Goal: Task Accomplishment & Management: Complete application form

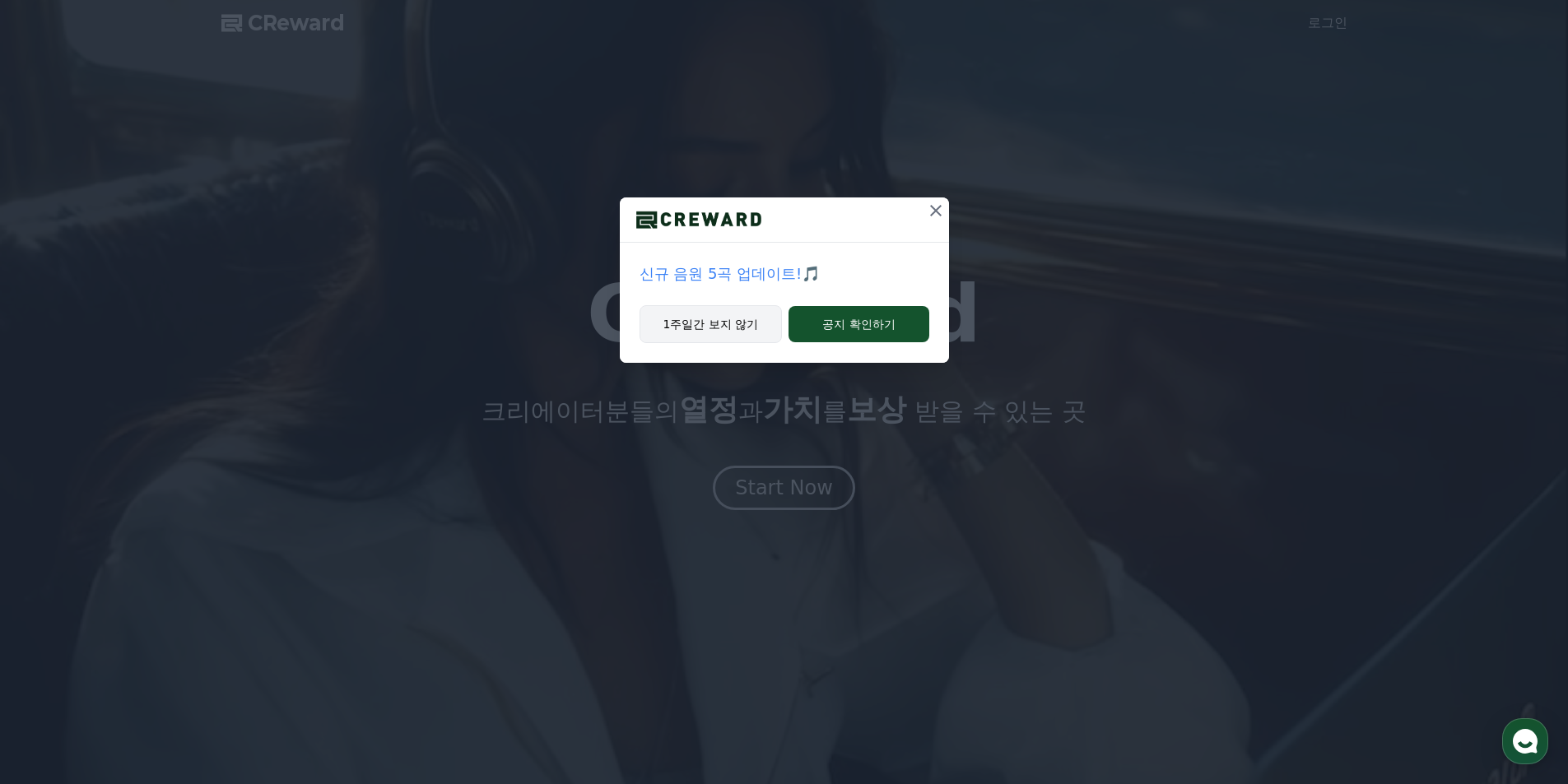
click at [718, 322] on button "1주일간 보지 않기" at bounding box center [711, 324] width 144 height 38
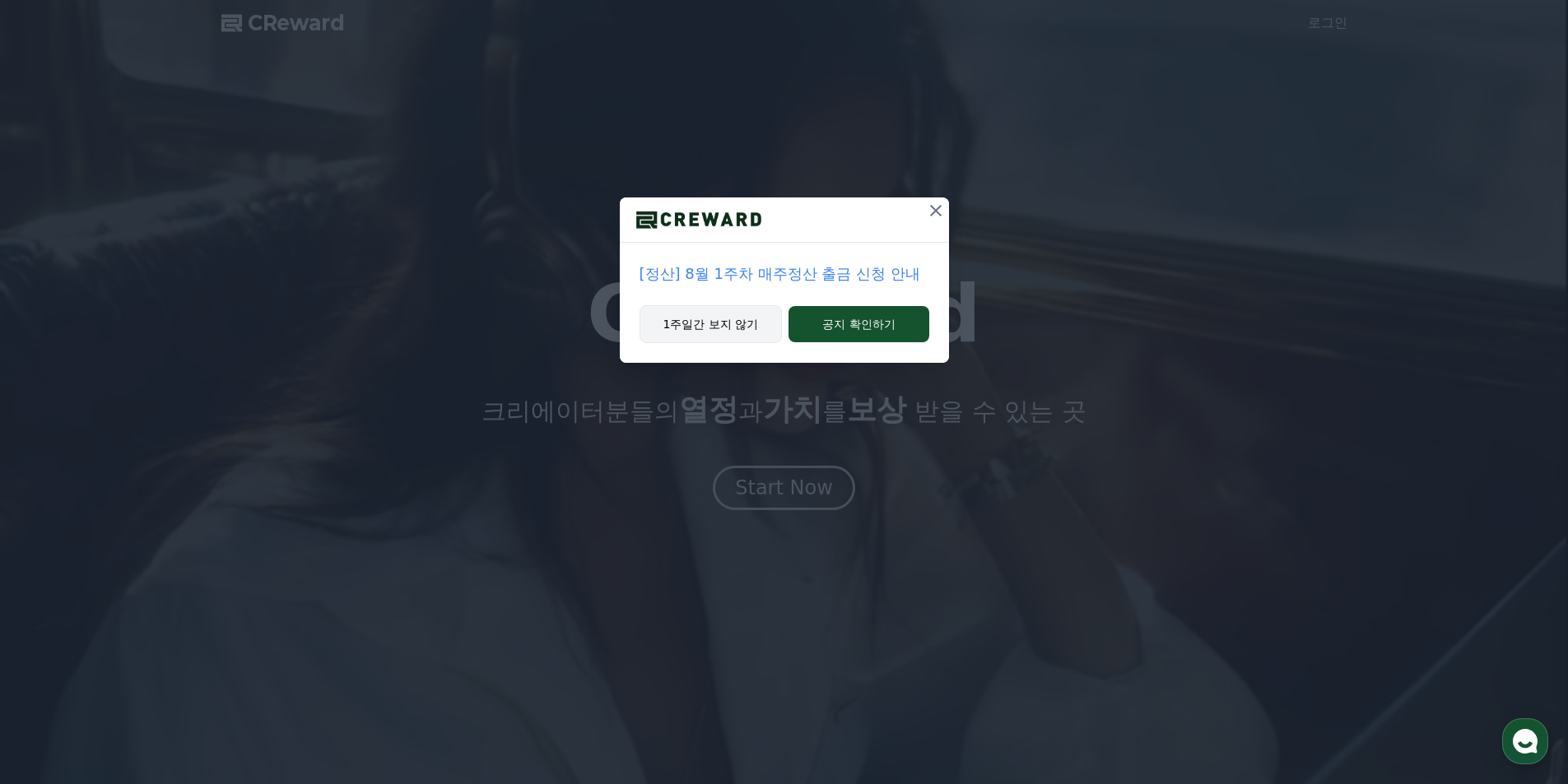
click at [718, 320] on button "1주일간 보지 않기" at bounding box center [711, 324] width 144 height 38
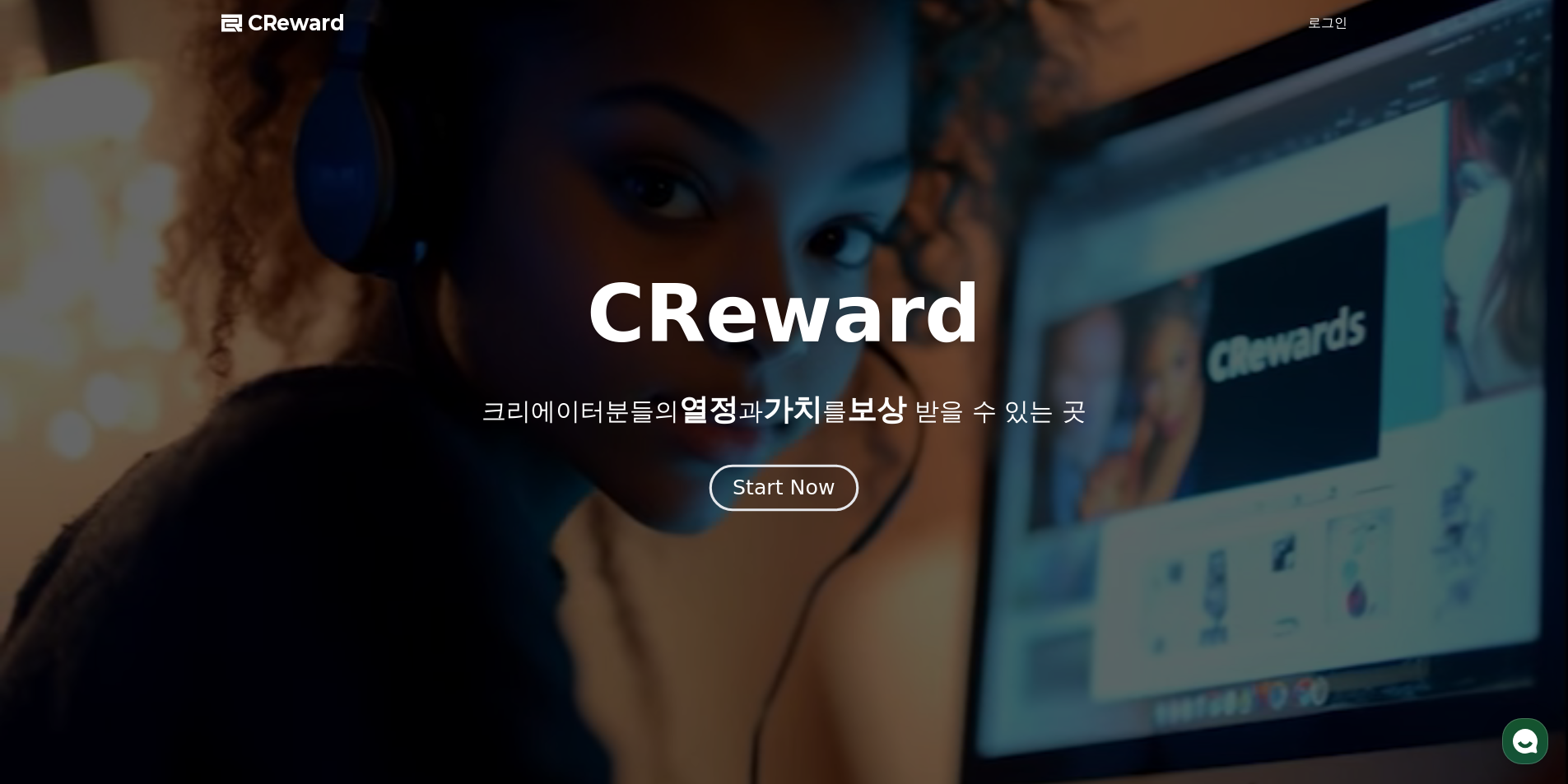
click at [783, 496] on div "Start Now" at bounding box center [783, 488] width 102 height 28
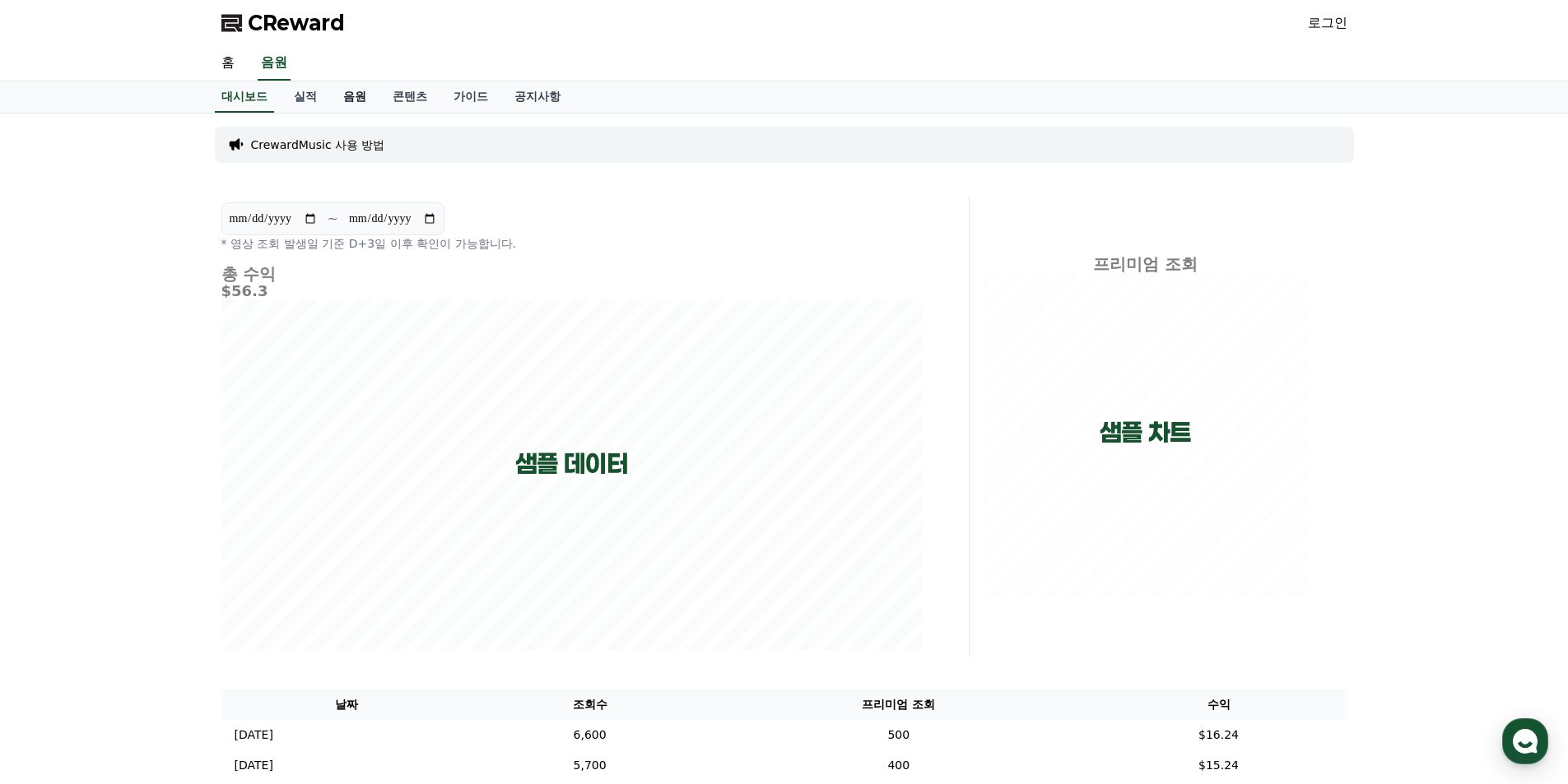
click at [351, 98] on link "음원" at bounding box center [354, 97] width 49 height 31
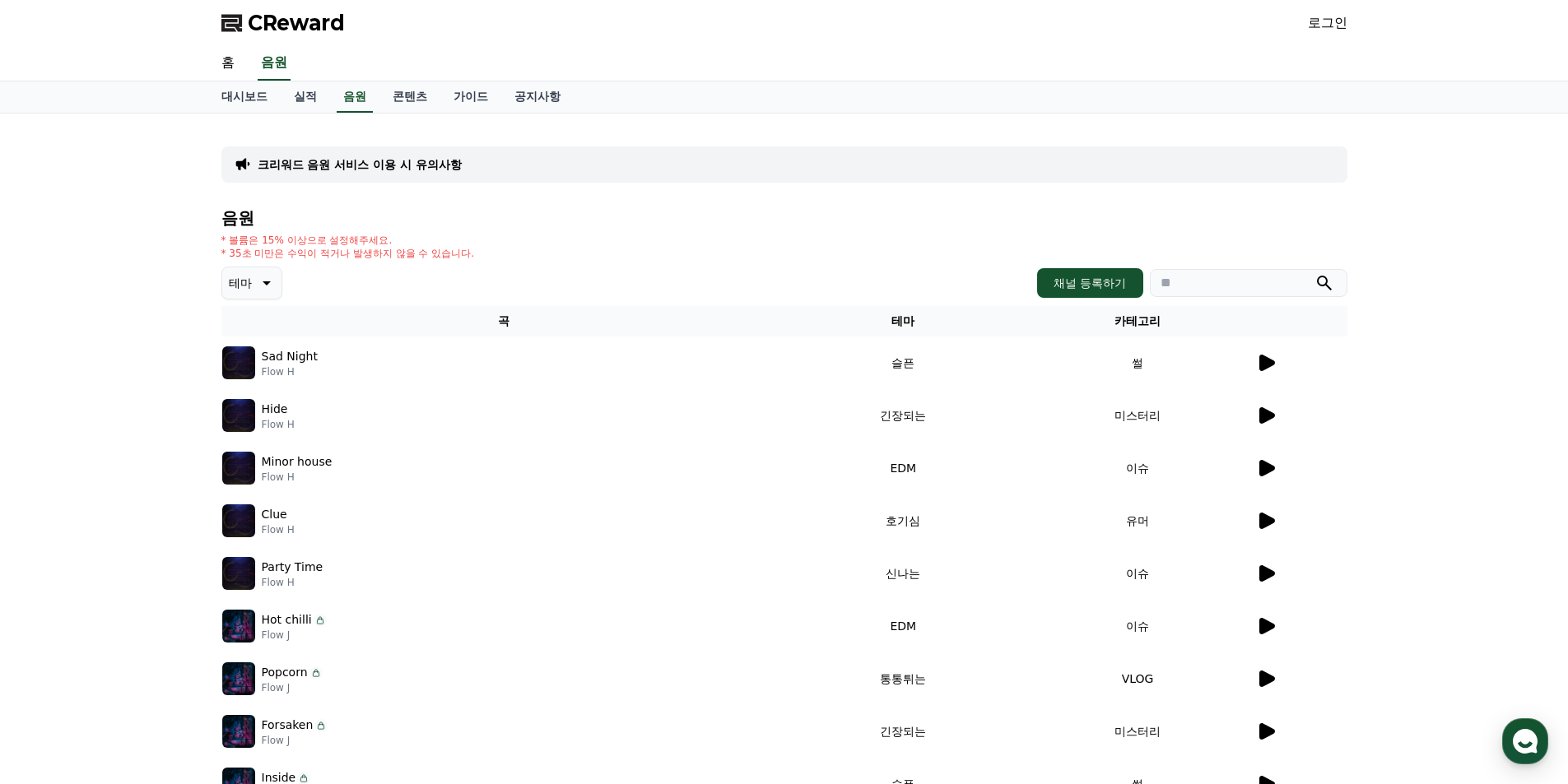
click at [1230, 290] on input "search" at bounding box center [1249, 282] width 198 height 28
paste input "**********"
type input "**********"
click at [1323, 283] on button "submit" at bounding box center [1323, 283] width 19 height 19
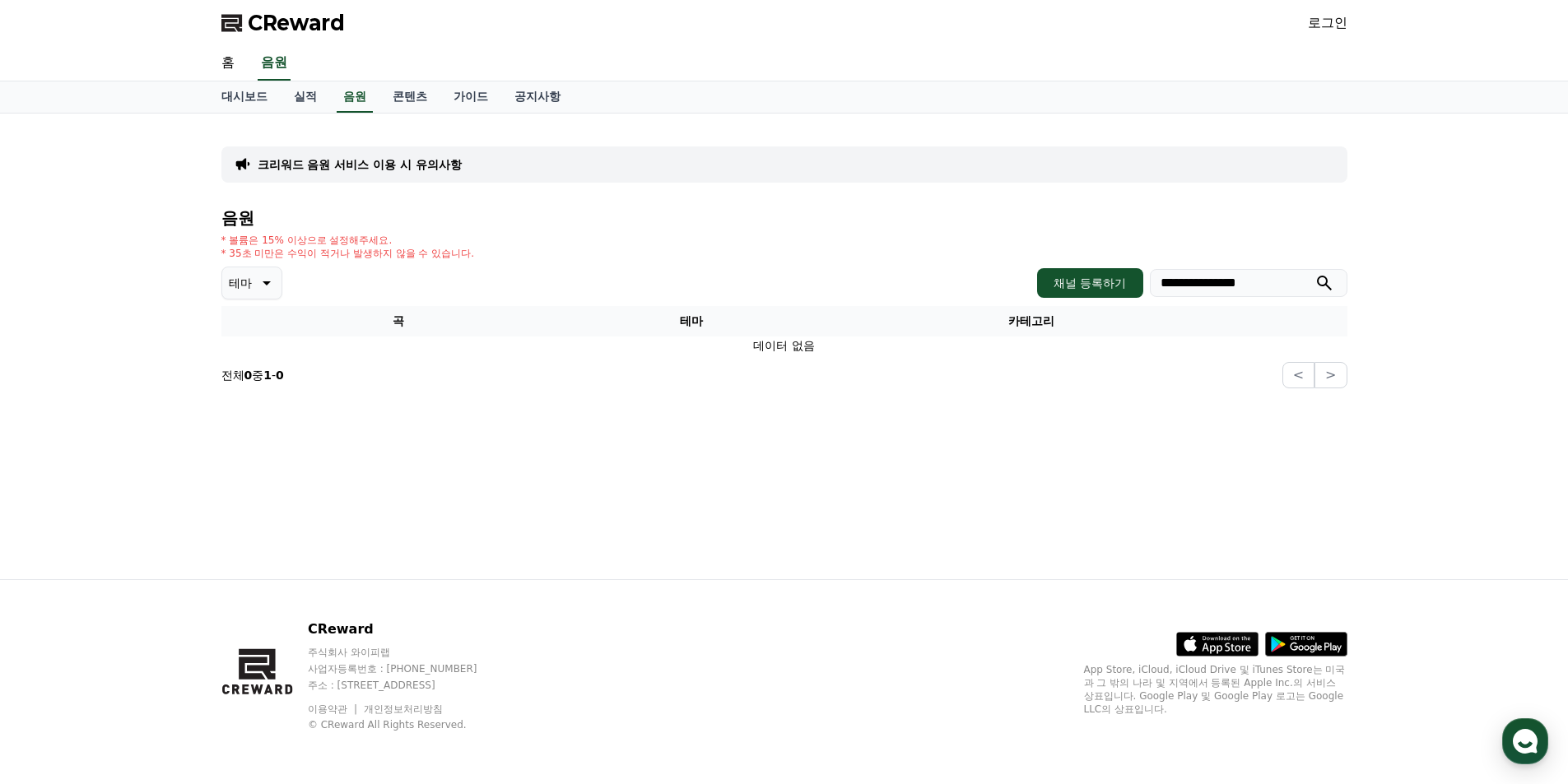
click at [1271, 287] on input "**********" at bounding box center [1249, 282] width 198 height 28
click at [343, 97] on link "음원" at bounding box center [354, 97] width 36 height 31
click at [295, 91] on link "실적" at bounding box center [305, 97] width 49 height 31
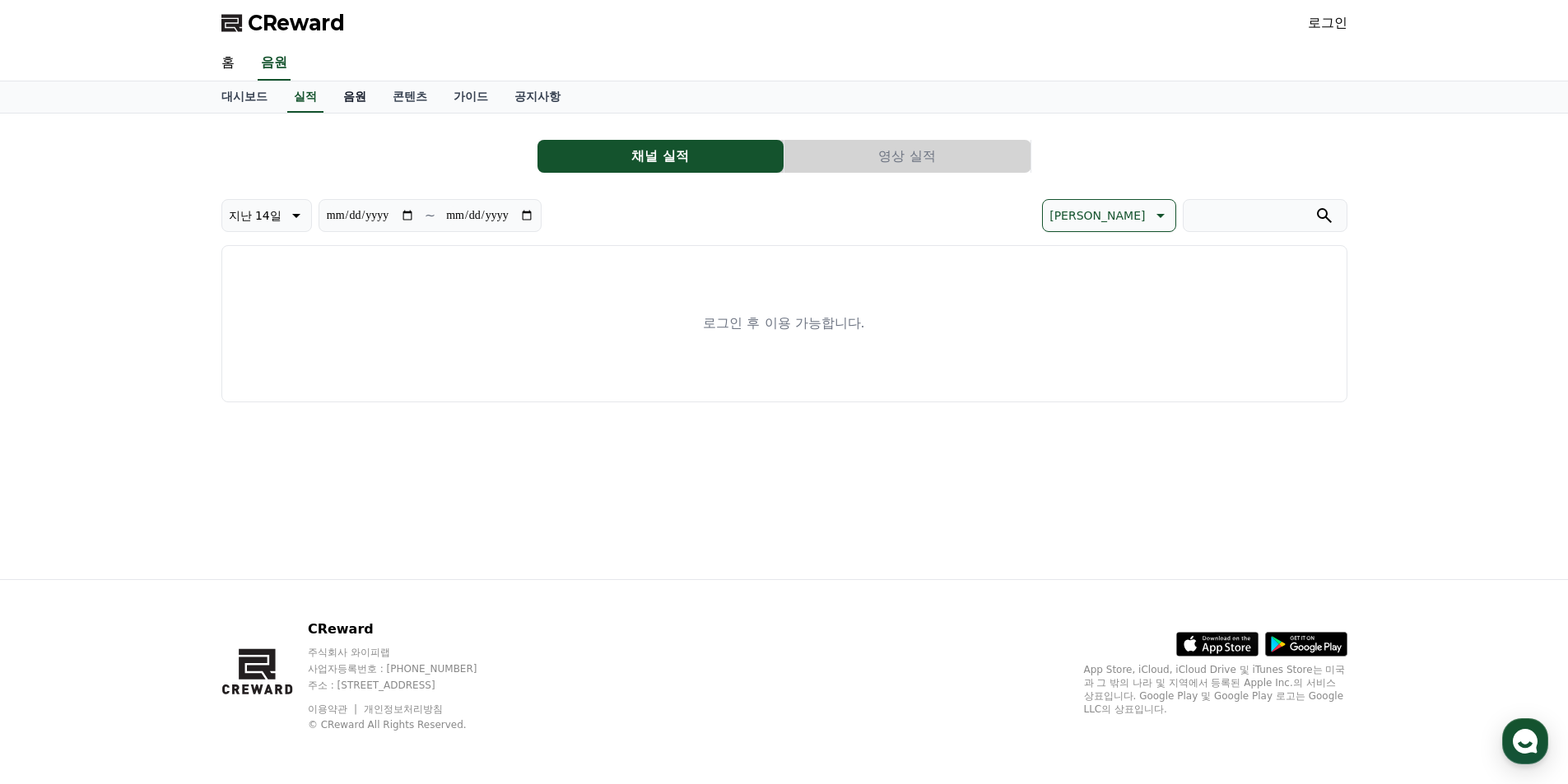
click at [335, 98] on link "음원" at bounding box center [354, 97] width 49 height 31
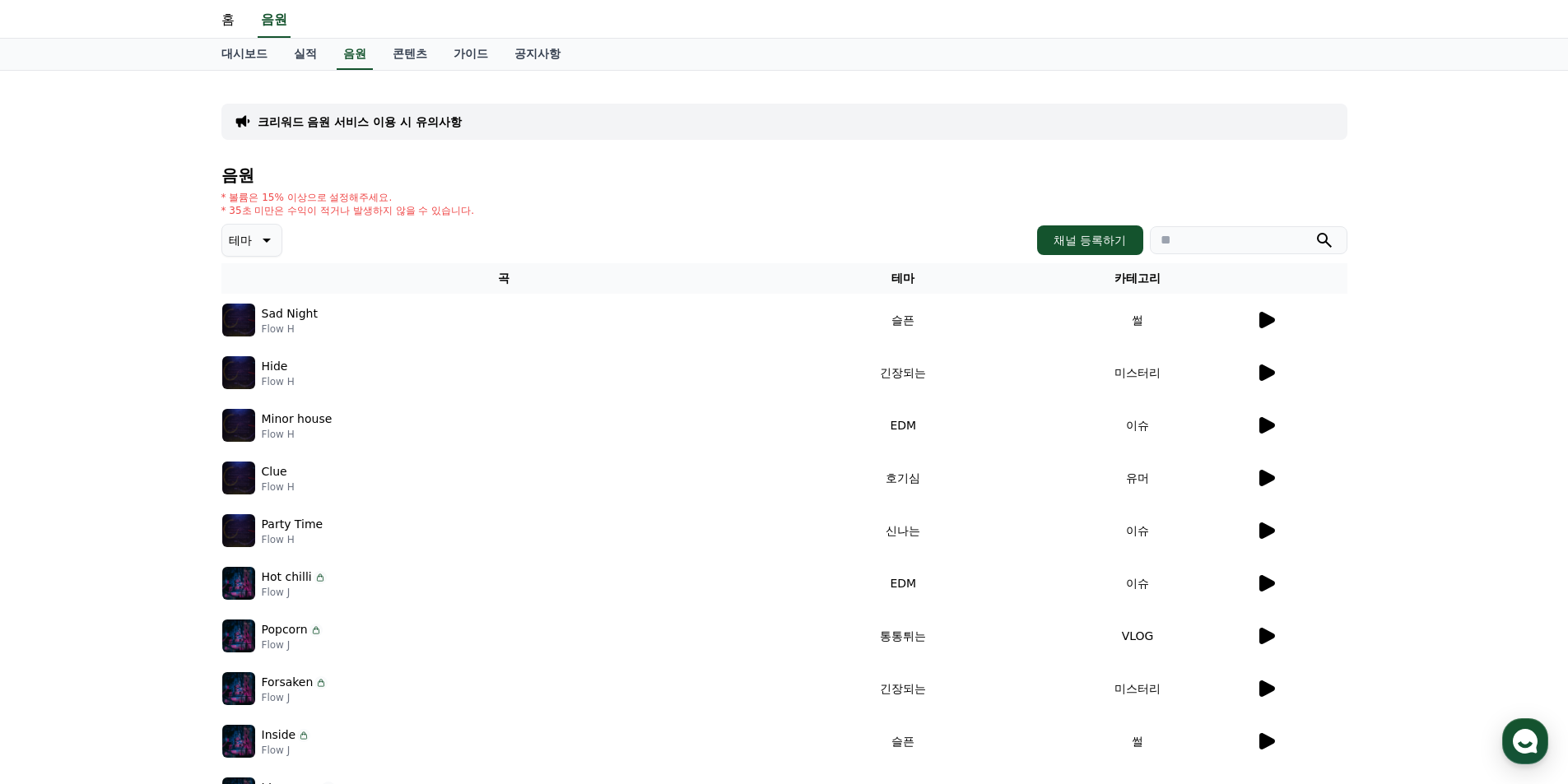
scroll to position [53, 0]
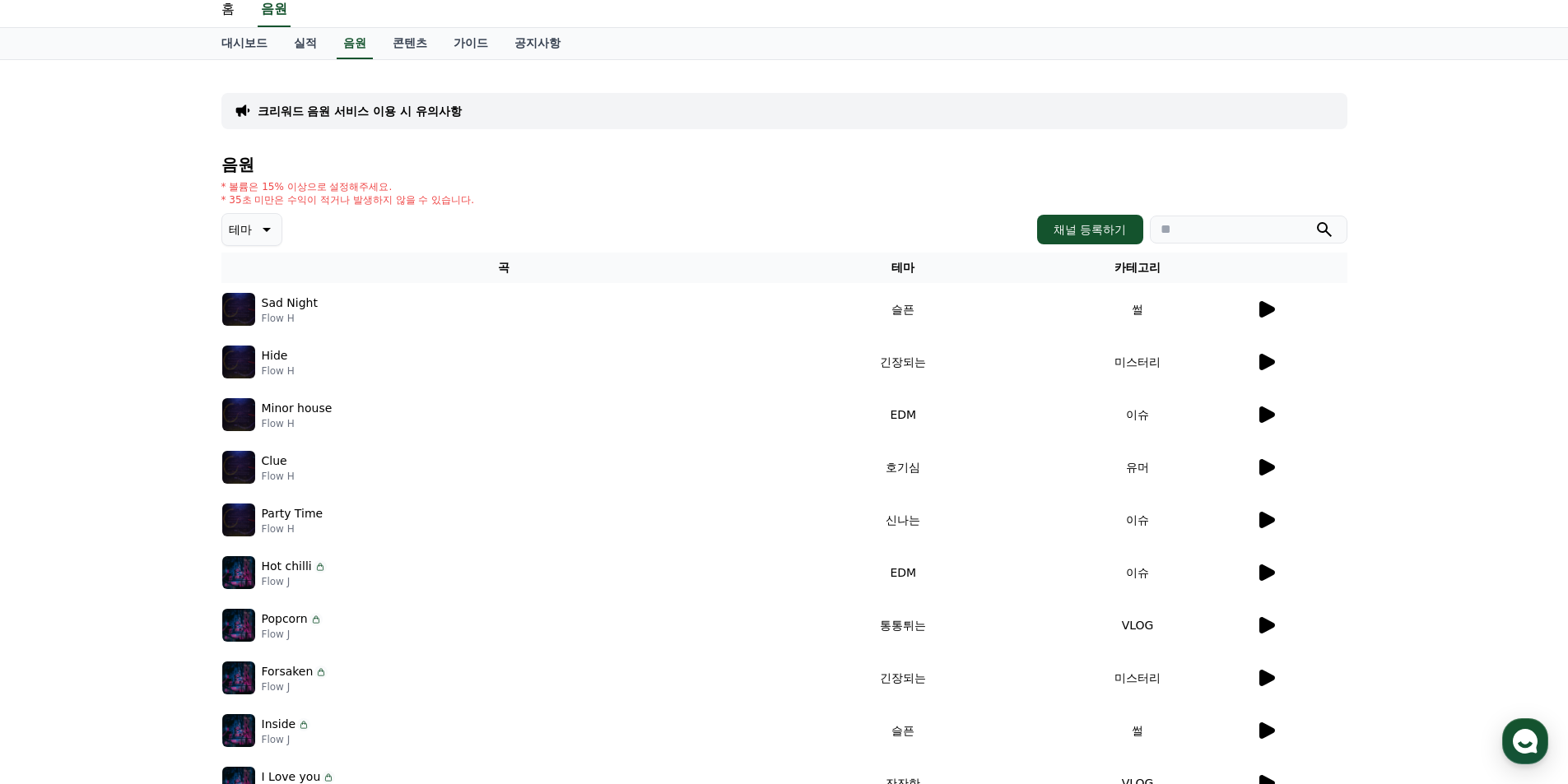
click at [1263, 474] on icon at bounding box center [1267, 467] width 16 height 16
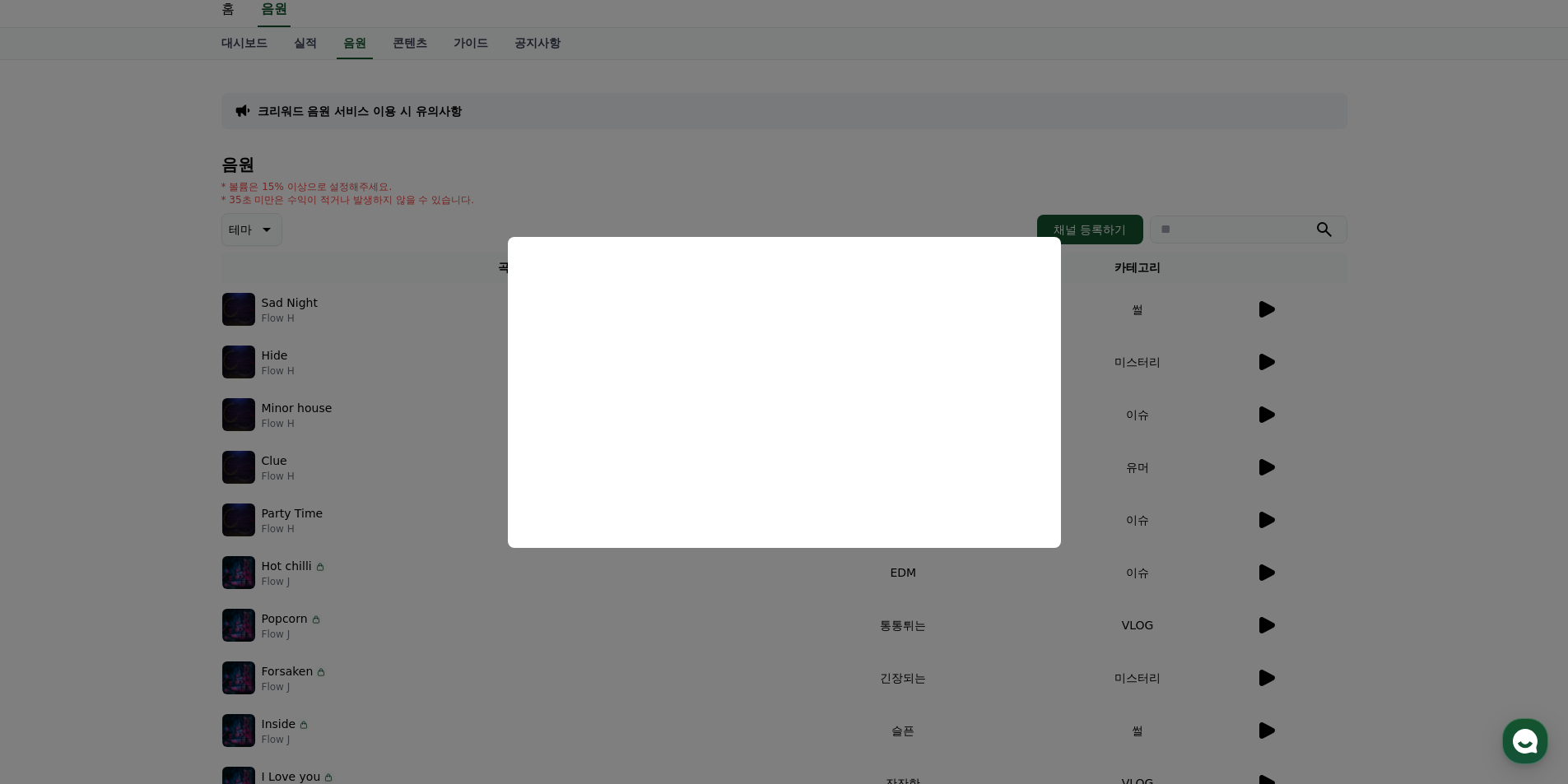
click at [1357, 328] on button "close modal" at bounding box center [784, 392] width 1568 height 784
click at [1265, 310] on icon at bounding box center [1267, 309] width 16 height 16
click at [1369, 401] on button "close modal" at bounding box center [784, 392] width 1568 height 784
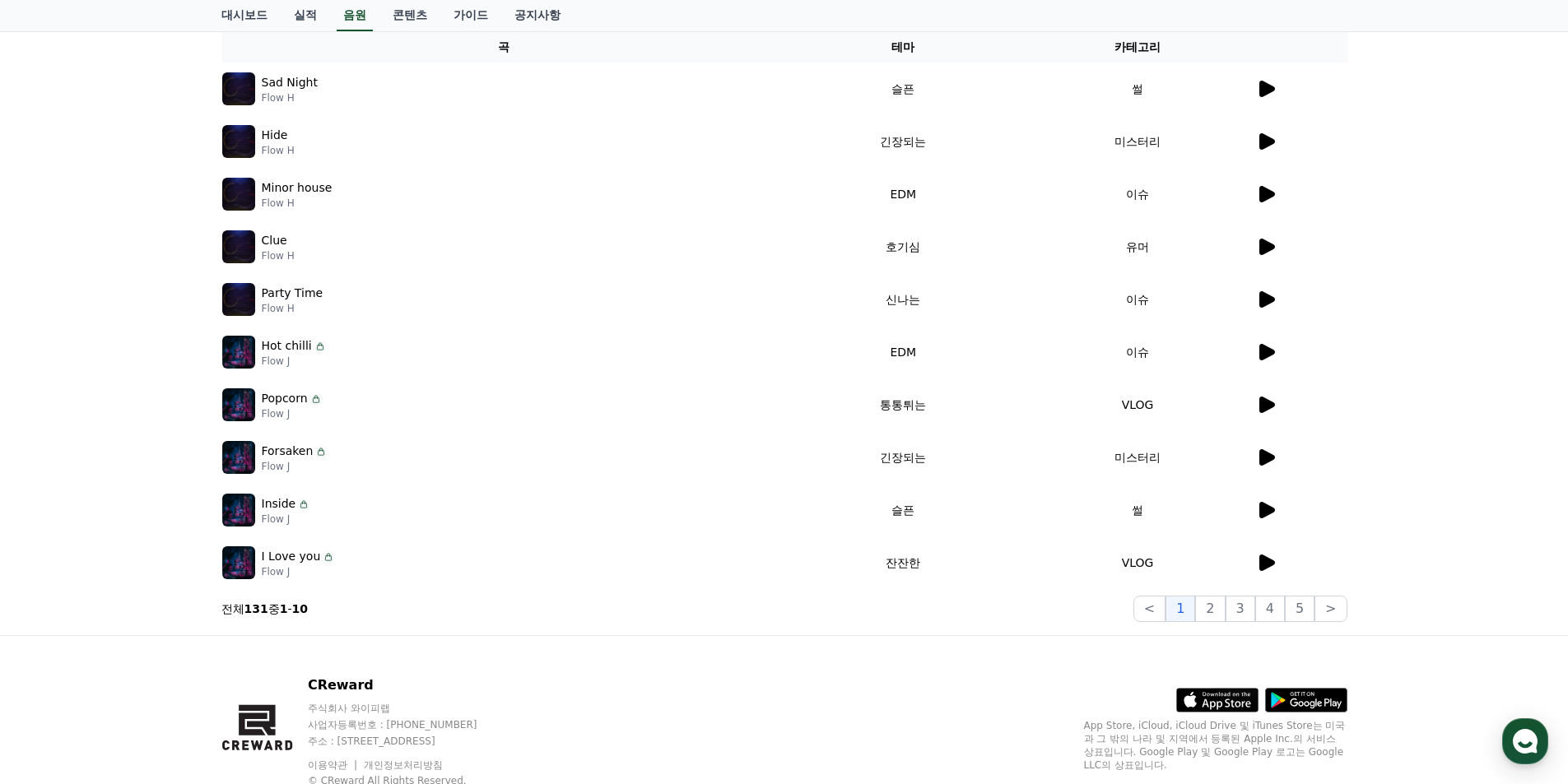
scroll to position [0, 0]
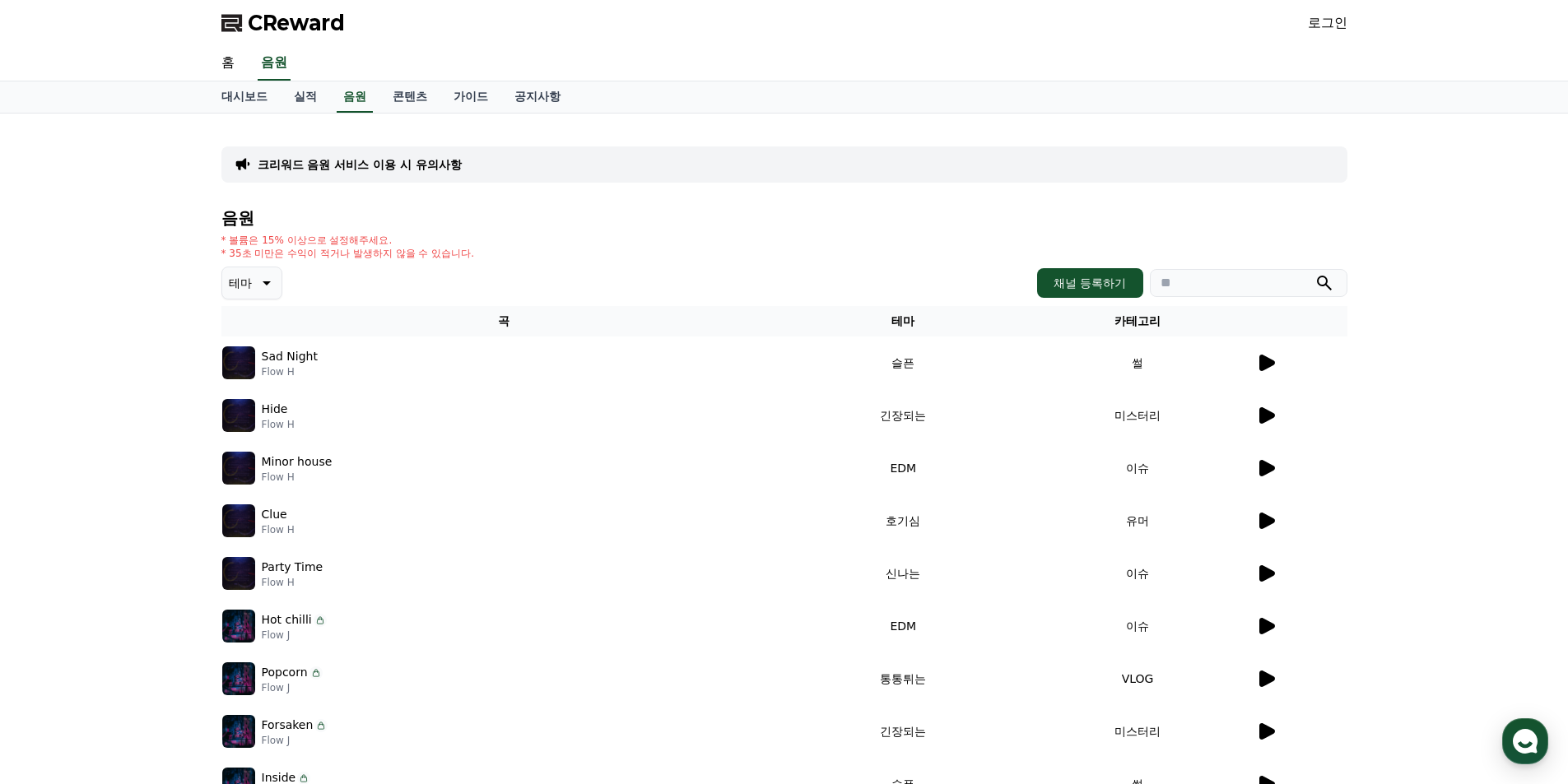
click at [1188, 284] on input "search" at bounding box center [1249, 282] width 198 height 28
click at [261, 280] on icon at bounding box center [265, 283] width 19 height 19
click at [245, 463] on button "밝은" at bounding box center [242, 467] width 36 height 36
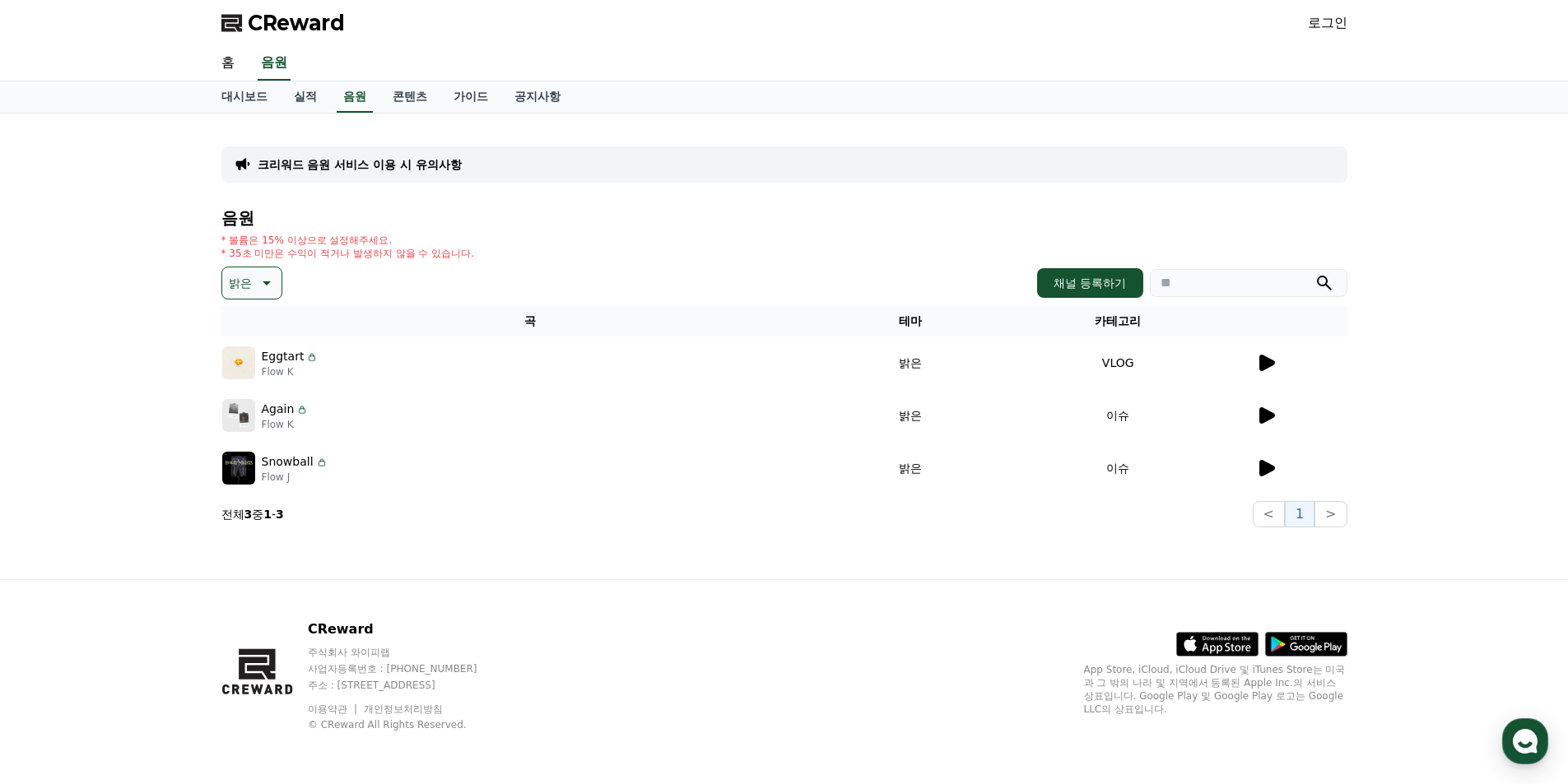
click at [1251, 361] on td "VLOG" at bounding box center [1118, 363] width 274 height 52
click at [1259, 360] on icon at bounding box center [1267, 363] width 16 height 16
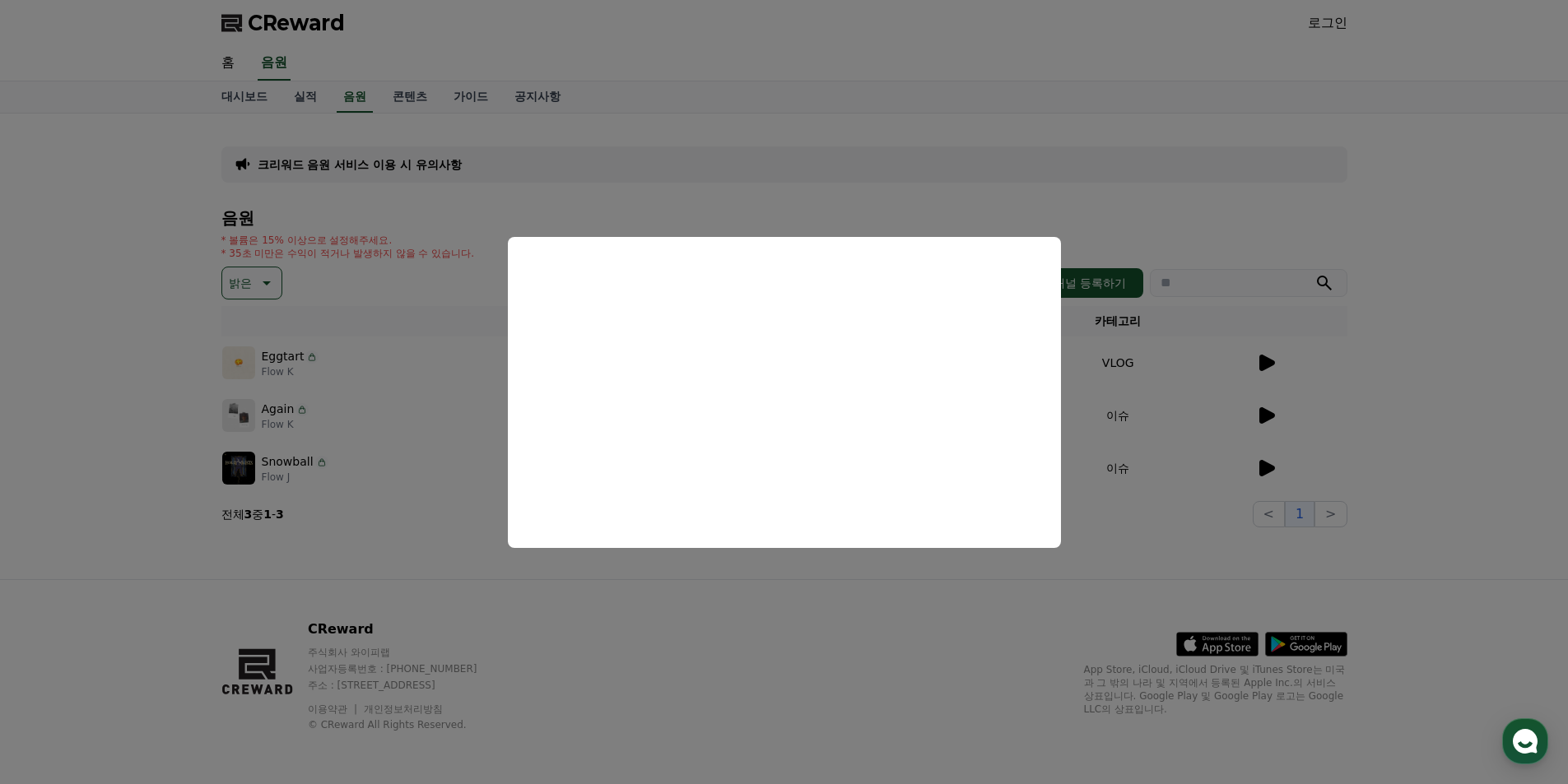
click at [1420, 376] on button "close modal" at bounding box center [784, 392] width 1568 height 784
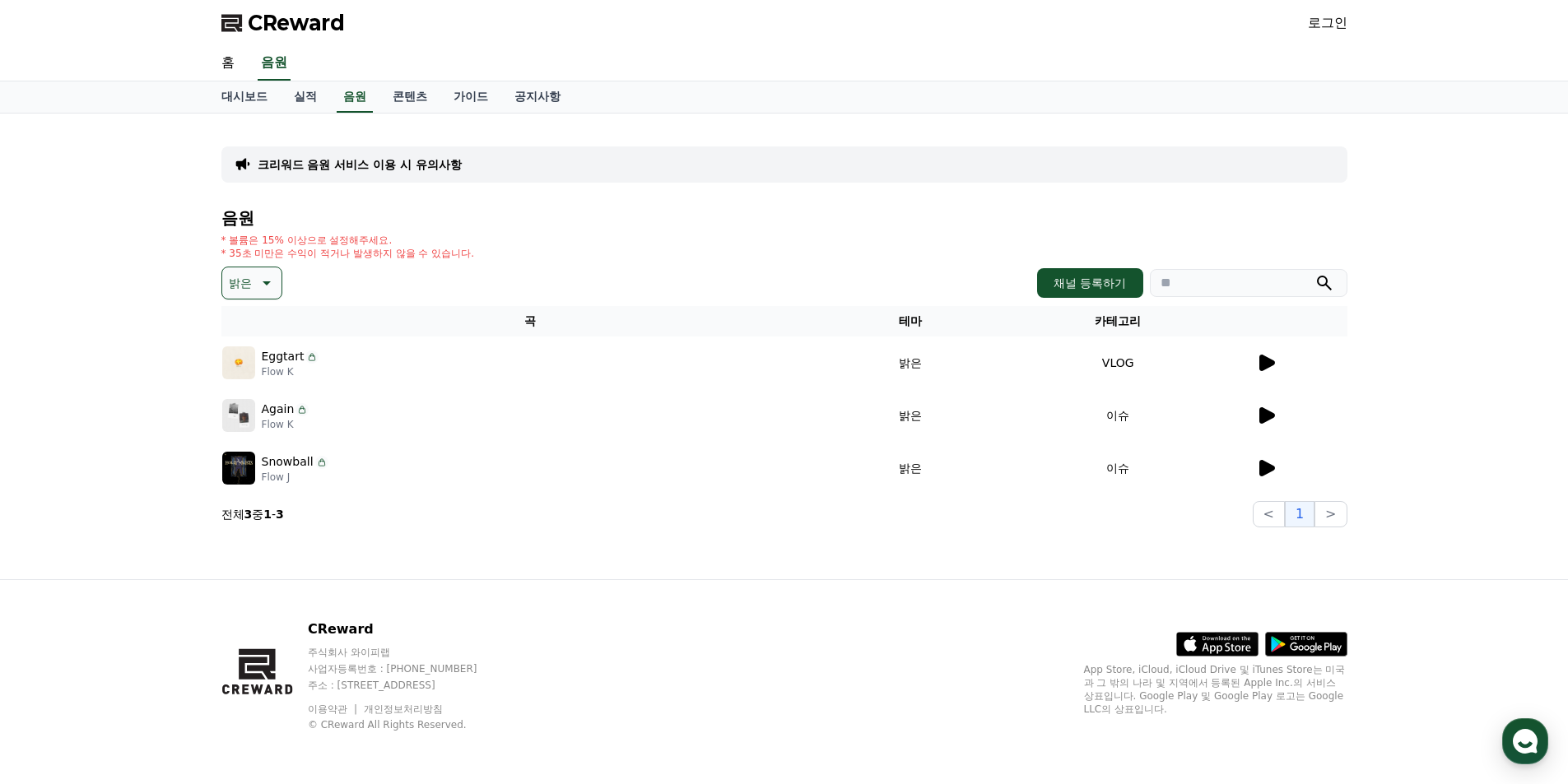
click at [398, 362] on div "Eggtart Flow K" at bounding box center [530, 363] width 616 height 33
click at [263, 362] on p "Eggtart" at bounding box center [283, 357] width 43 height 17
click at [283, 363] on p "Eggtart" at bounding box center [283, 357] width 43 height 17
click at [234, 362] on img at bounding box center [239, 363] width 33 height 33
click at [1125, 362] on td "VLOG" at bounding box center [1118, 363] width 274 height 52
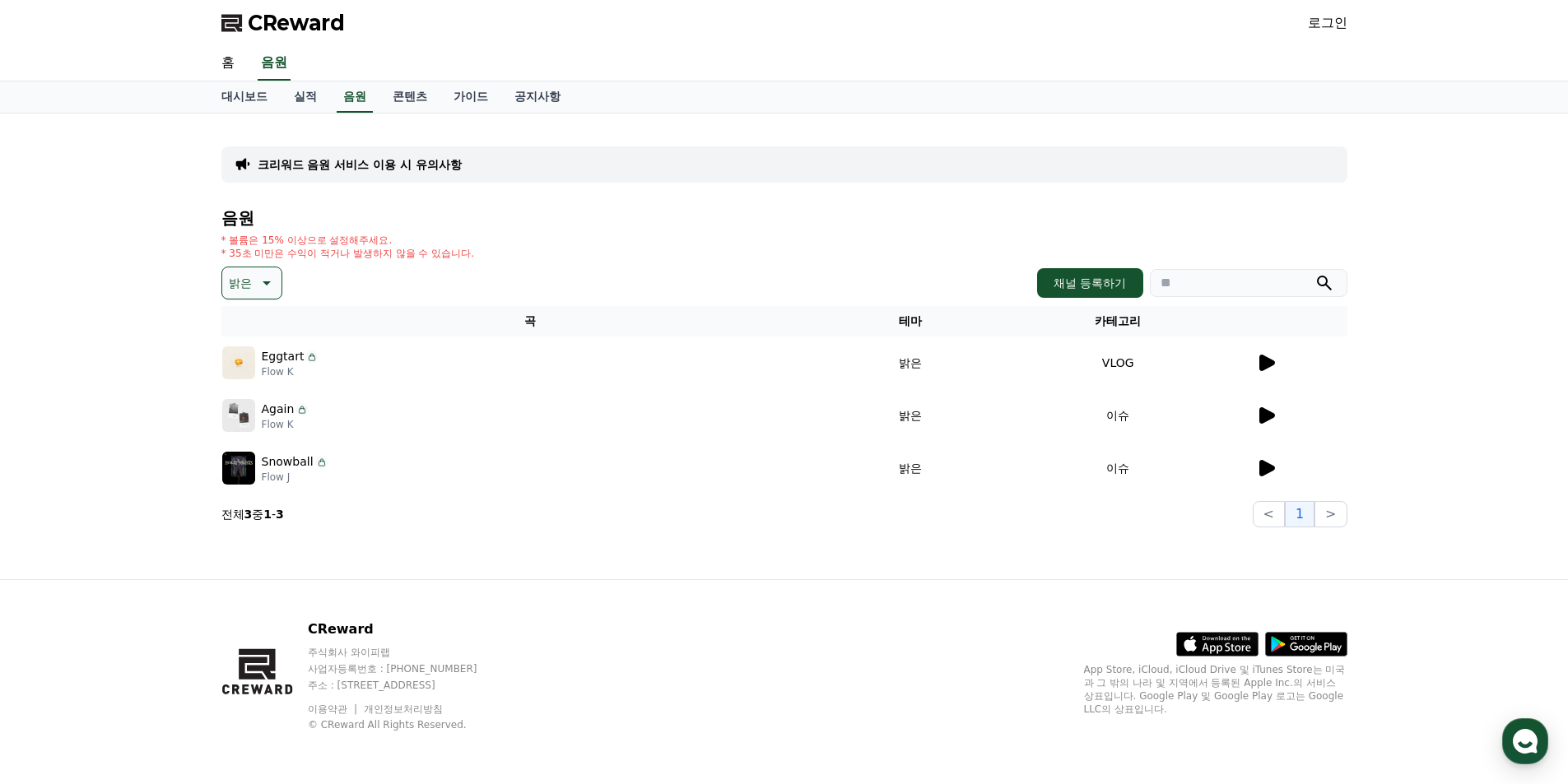
click at [1022, 355] on td "VLOG" at bounding box center [1118, 363] width 274 height 52
click at [922, 356] on td "밝은" at bounding box center [910, 363] width 142 height 52
click at [928, 360] on td "밝은" at bounding box center [910, 363] width 142 height 52
drag, startPoint x: 261, startPoint y: 358, endPoint x: 301, endPoint y: 360, distance: 40.0
click at [301, 360] on p "Eggtart" at bounding box center [283, 357] width 43 height 17
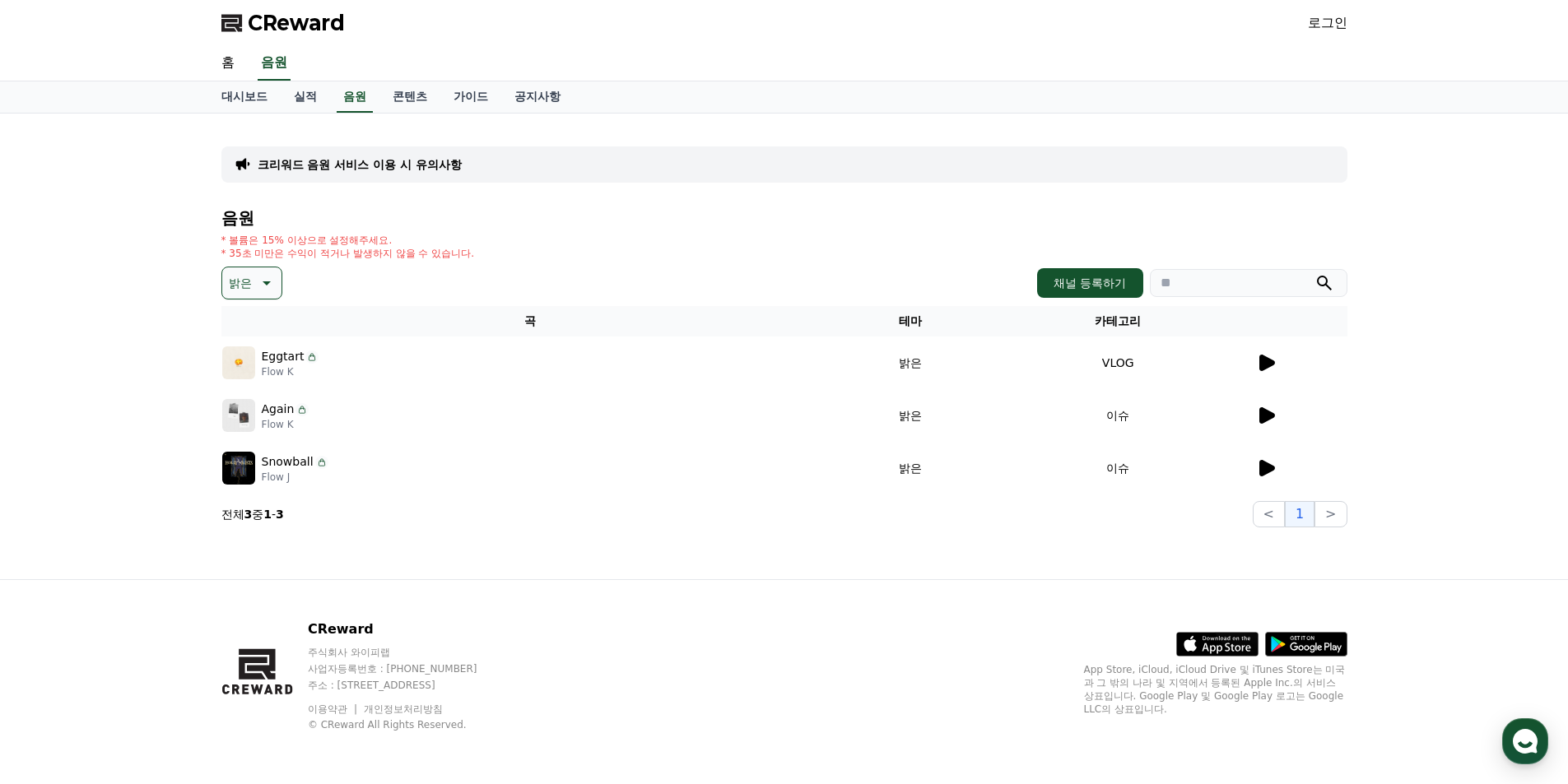
click at [1278, 415] on div at bounding box center [1300, 415] width 90 height 19
click at [1268, 414] on icon at bounding box center [1267, 415] width 16 height 16
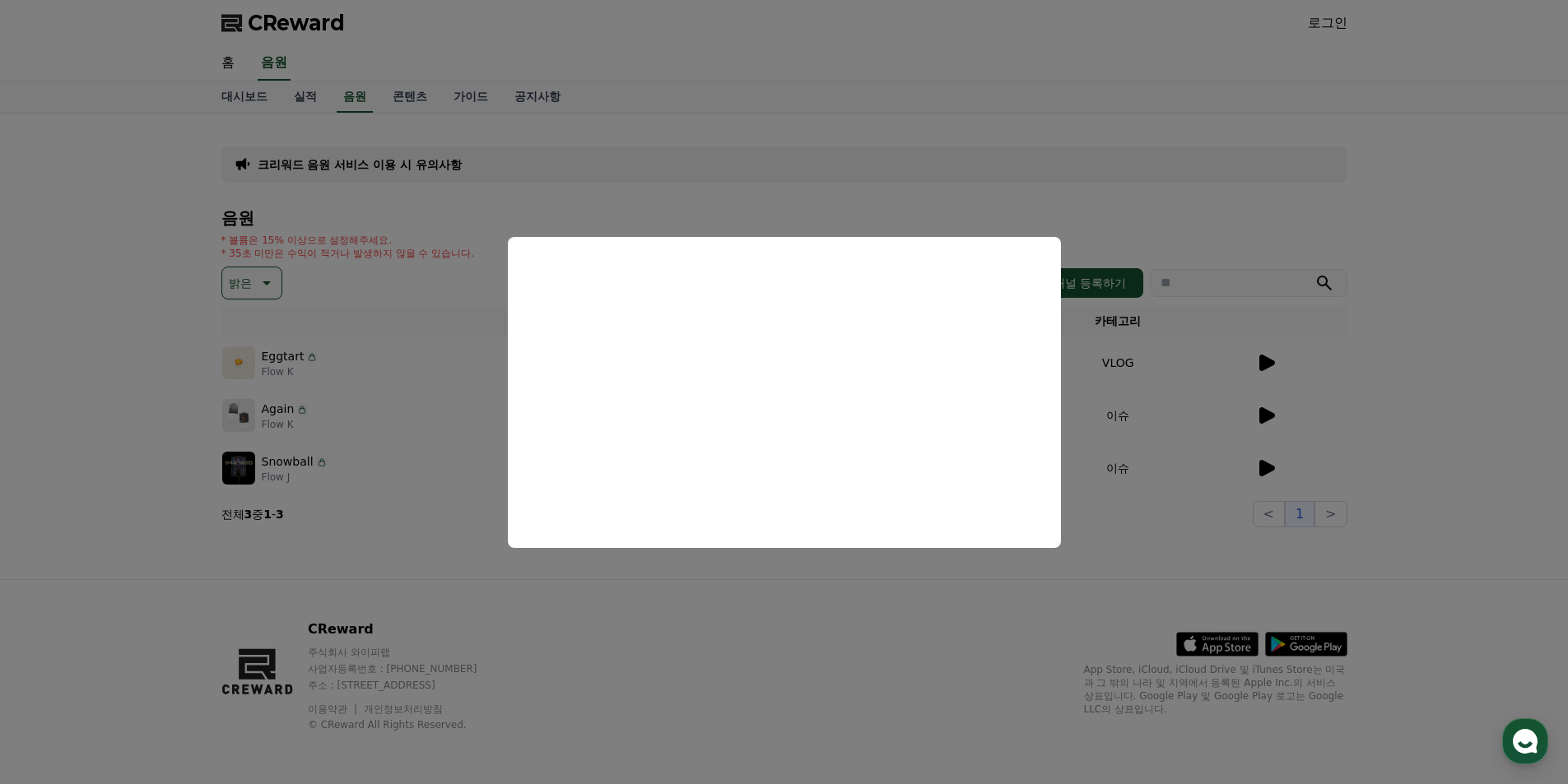
click at [1416, 406] on button "close modal" at bounding box center [784, 392] width 1568 height 784
click at [1267, 465] on icon at bounding box center [1267, 468] width 16 height 16
click at [1464, 372] on button "close modal" at bounding box center [784, 392] width 1568 height 784
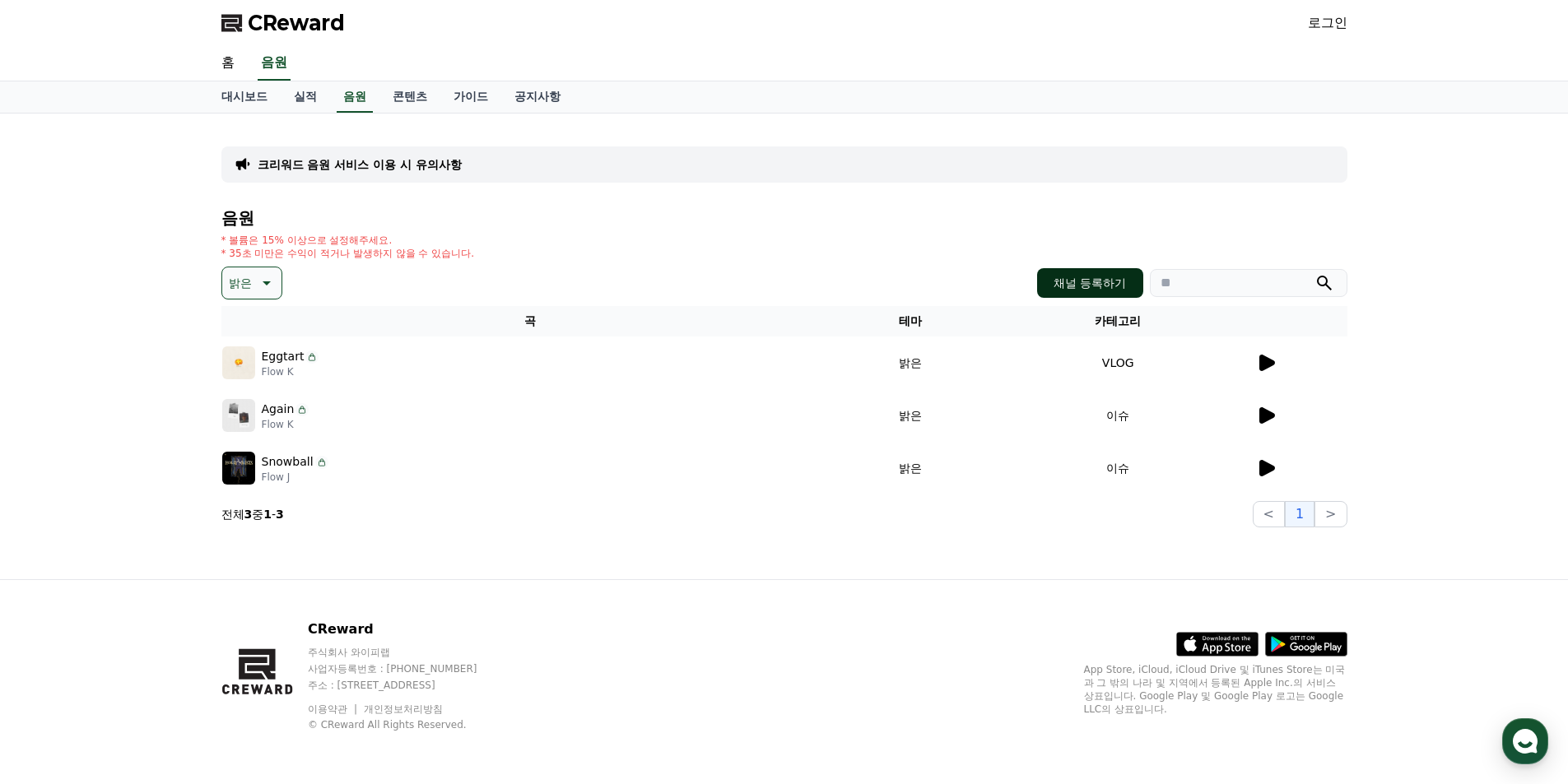
click at [1121, 283] on button "채널 등록하기" at bounding box center [1090, 282] width 106 height 30
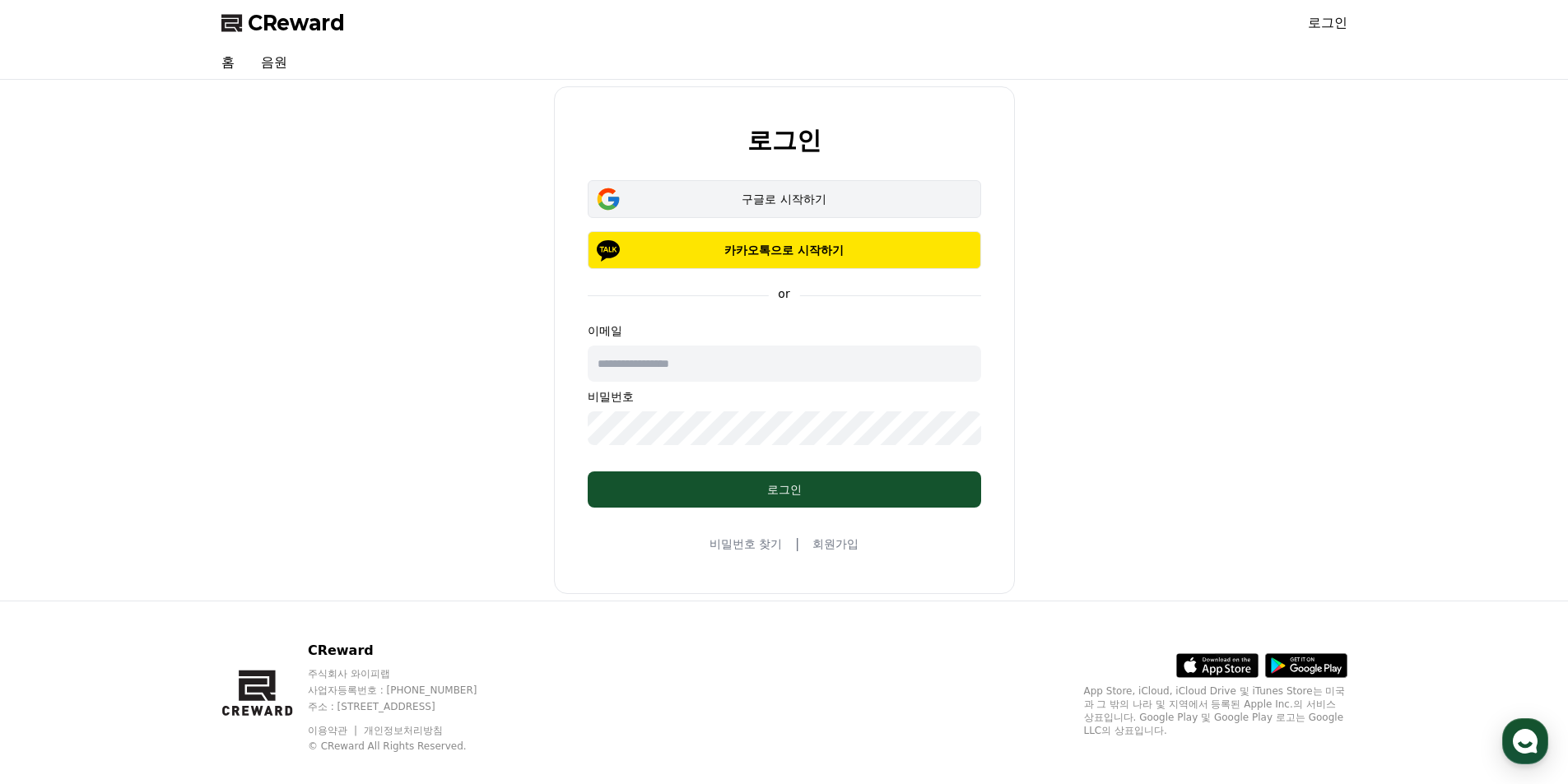
click at [789, 206] on div "구글로 시작하기" at bounding box center [784, 199] width 345 height 16
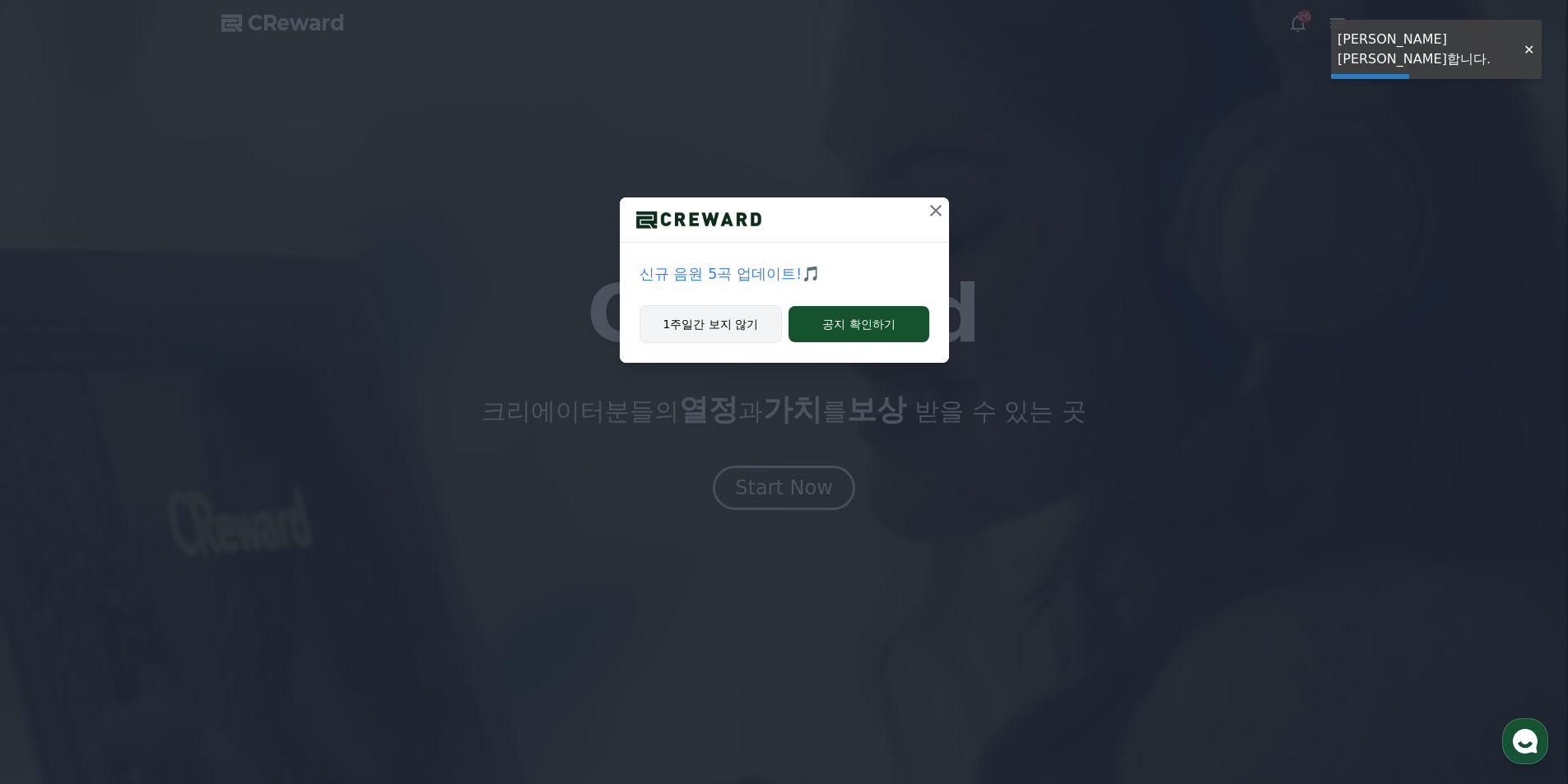
click at [755, 322] on button "1주일간 보지 않기" at bounding box center [711, 324] width 144 height 38
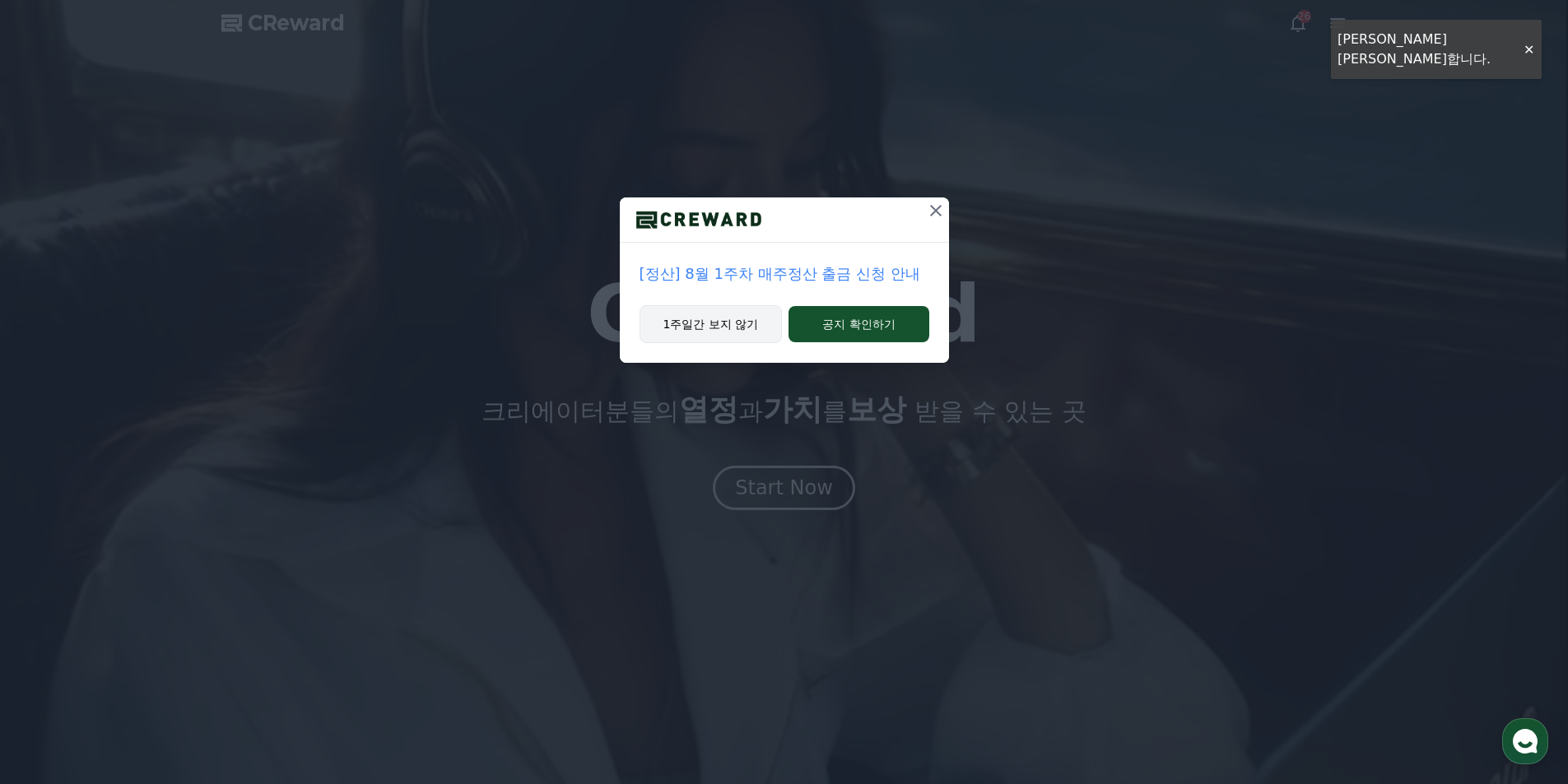
click at [755, 322] on button "1주일간 보지 않기" at bounding box center [711, 324] width 144 height 38
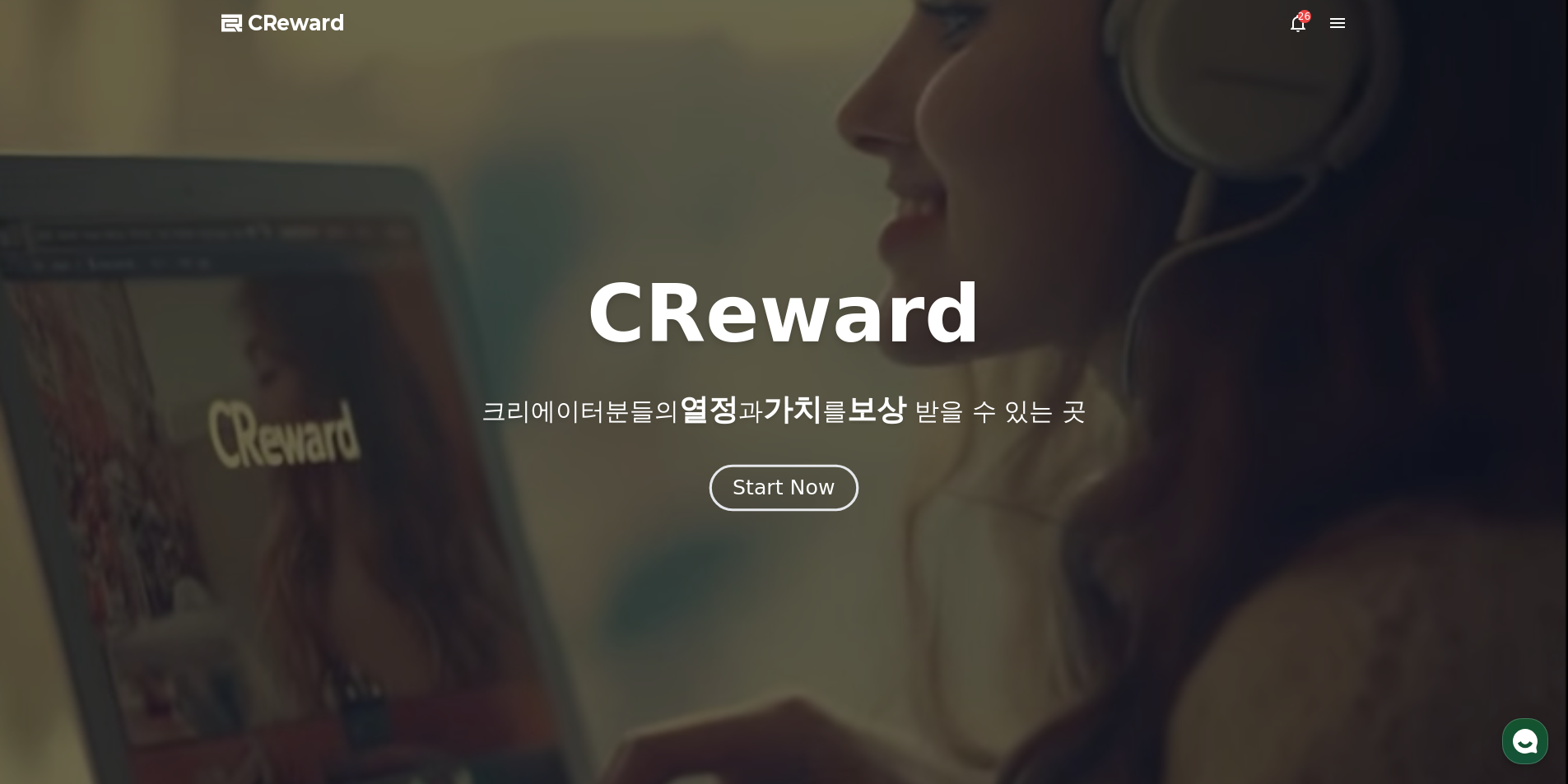
click at [803, 496] on div "Start Now" at bounding box center [783, 488] width 102 height 28
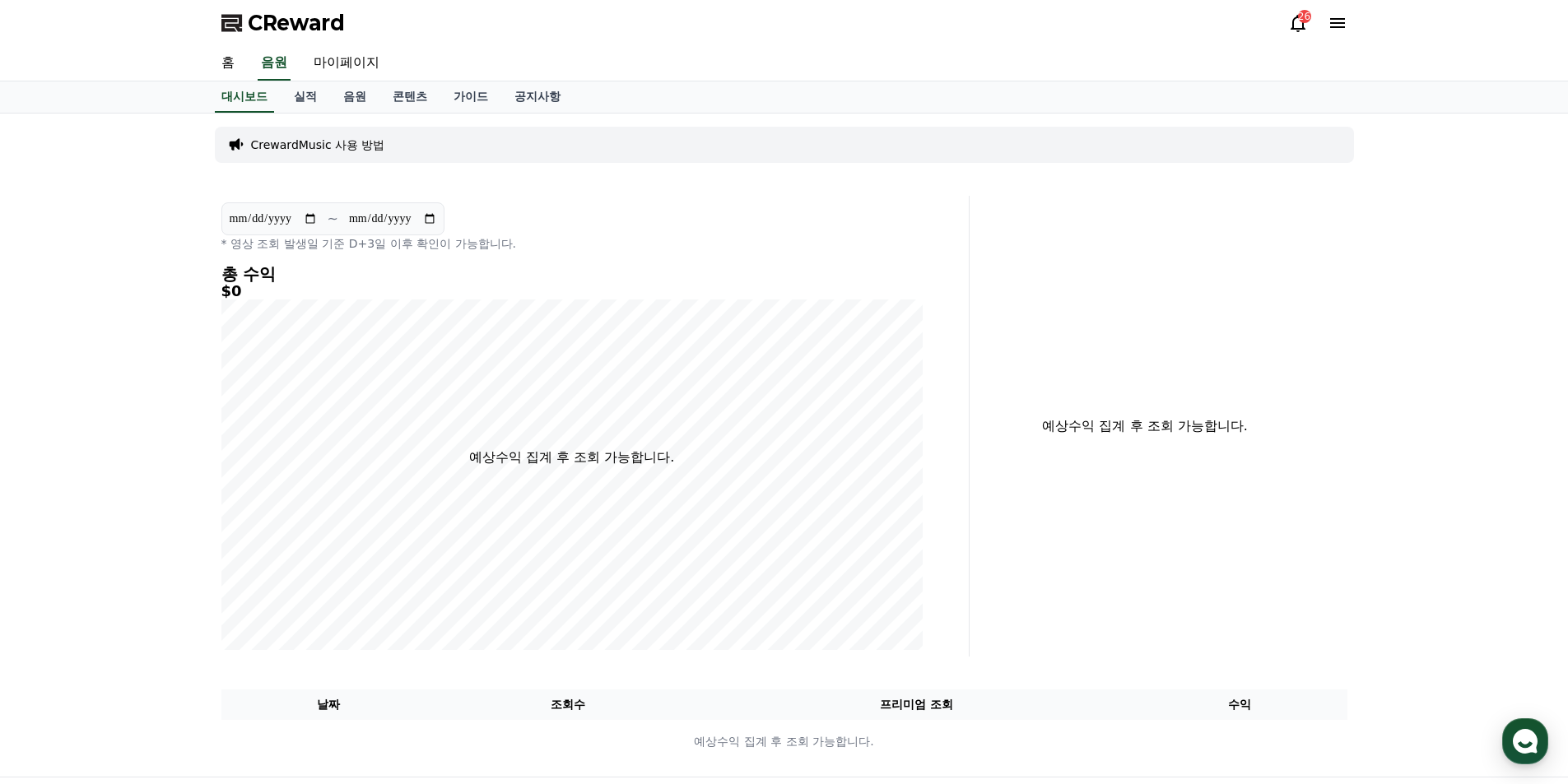
click at [339, 138] on p "CrewardMusic 사용 방법" at bounding box center [318, 145] width 134 height 16
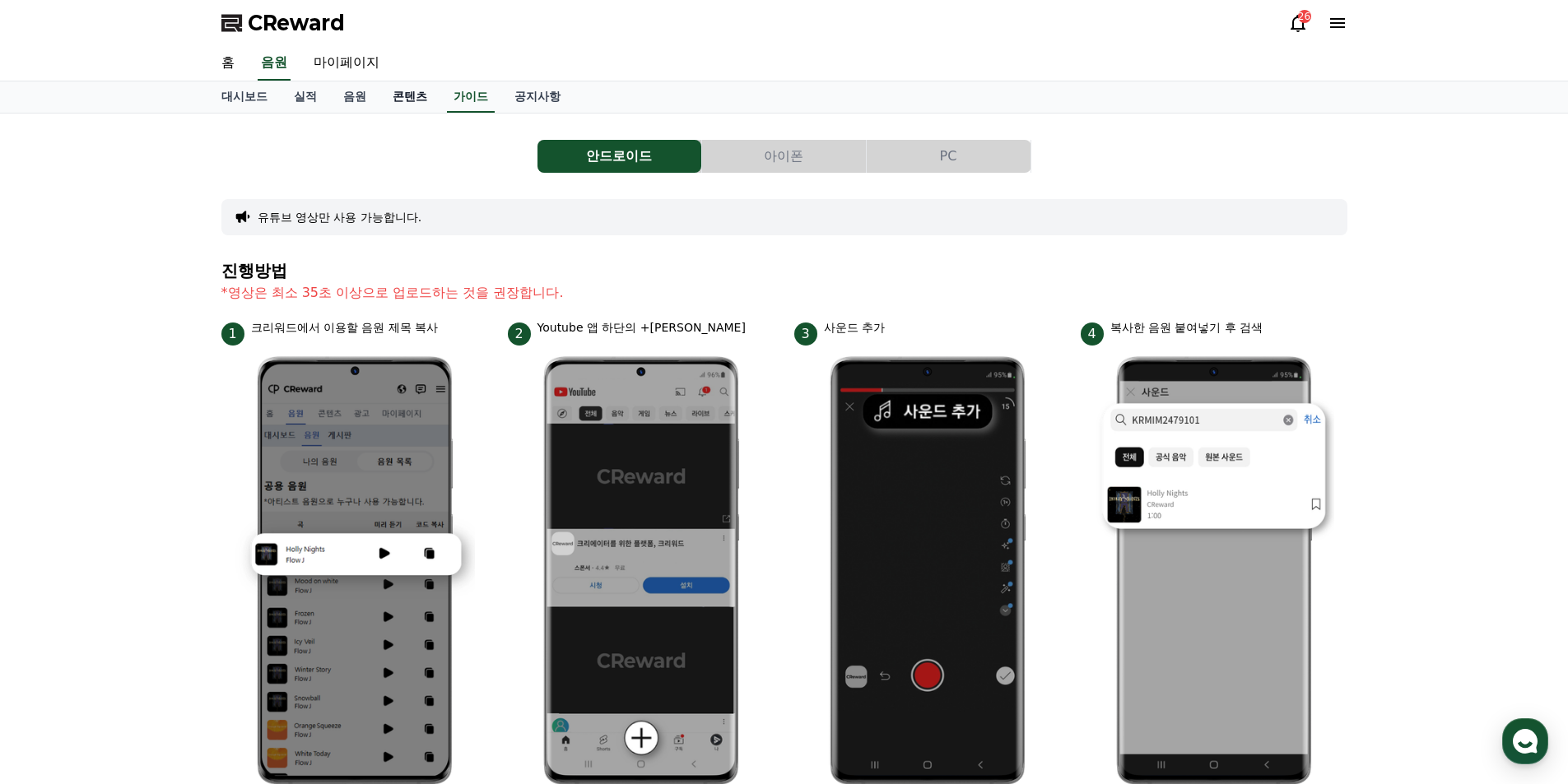
click at [398, 100] on link "콘텐츠" at bounding box center [409, 97] width 61 height 31
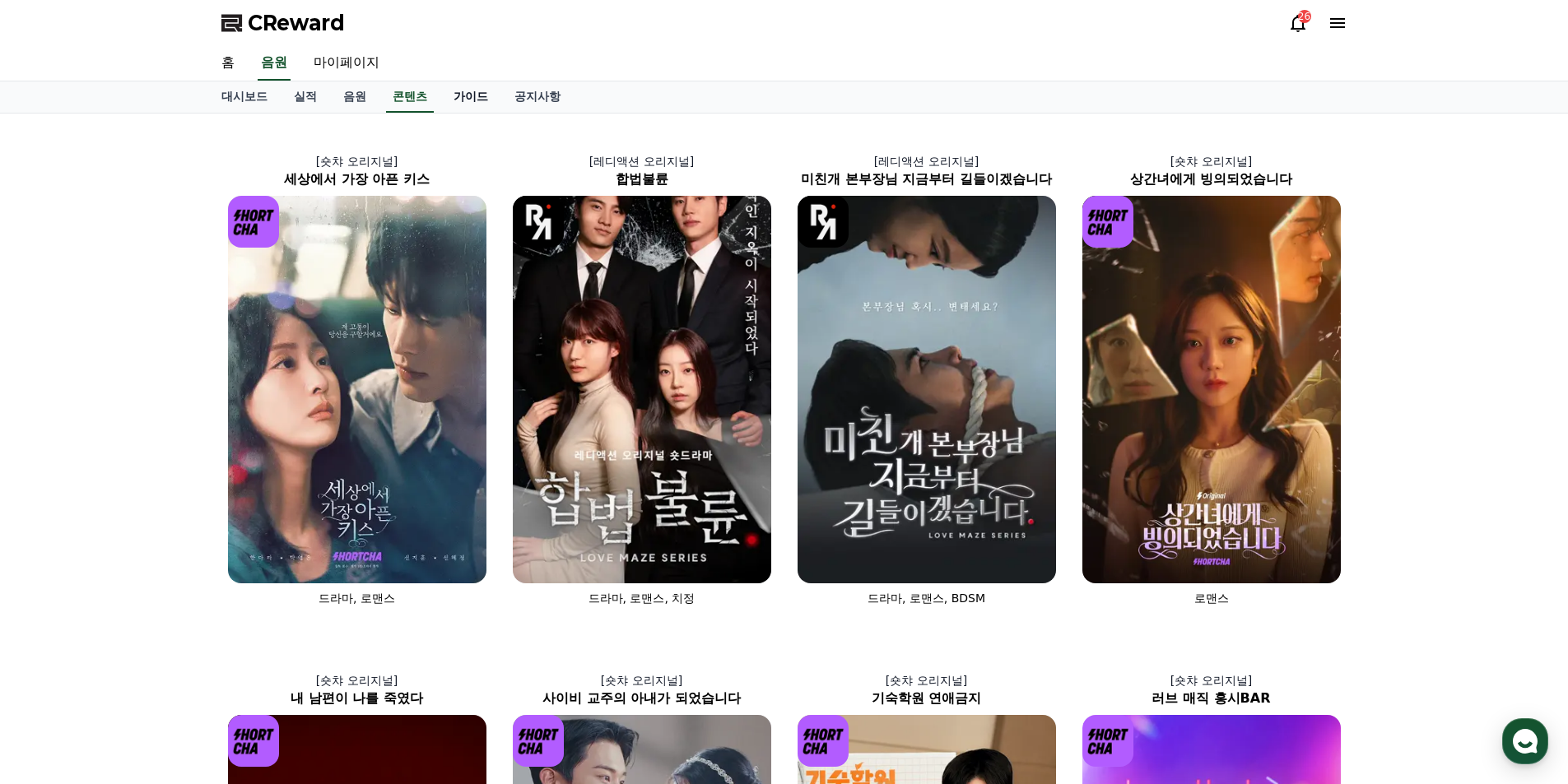
click at [441, 92] on link "가이드" at bounding box center [471, 97] width 61 height 31
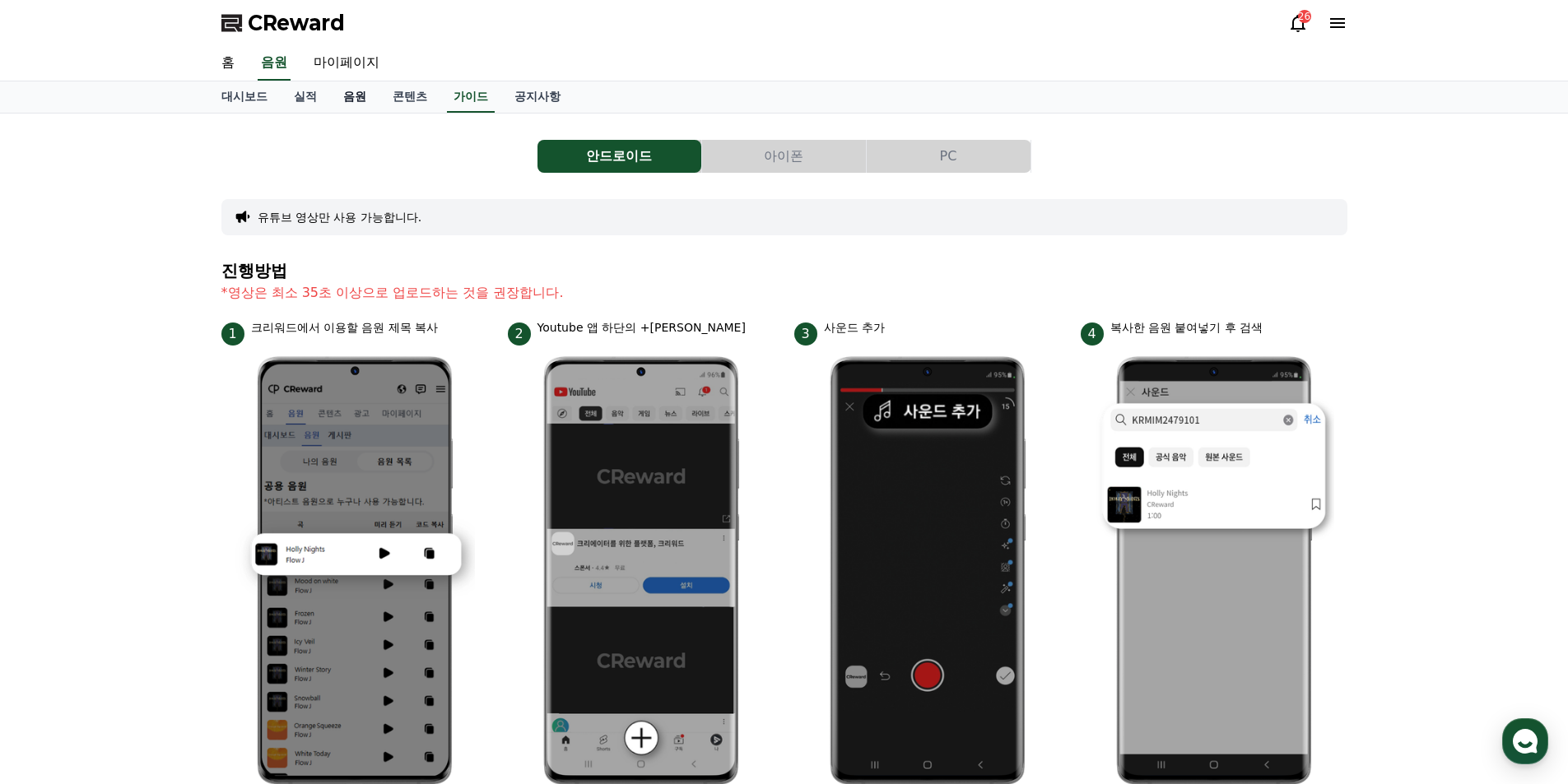
click at [363, 95] on link "음원" at bounding box center [354, 97] width 49 height 31
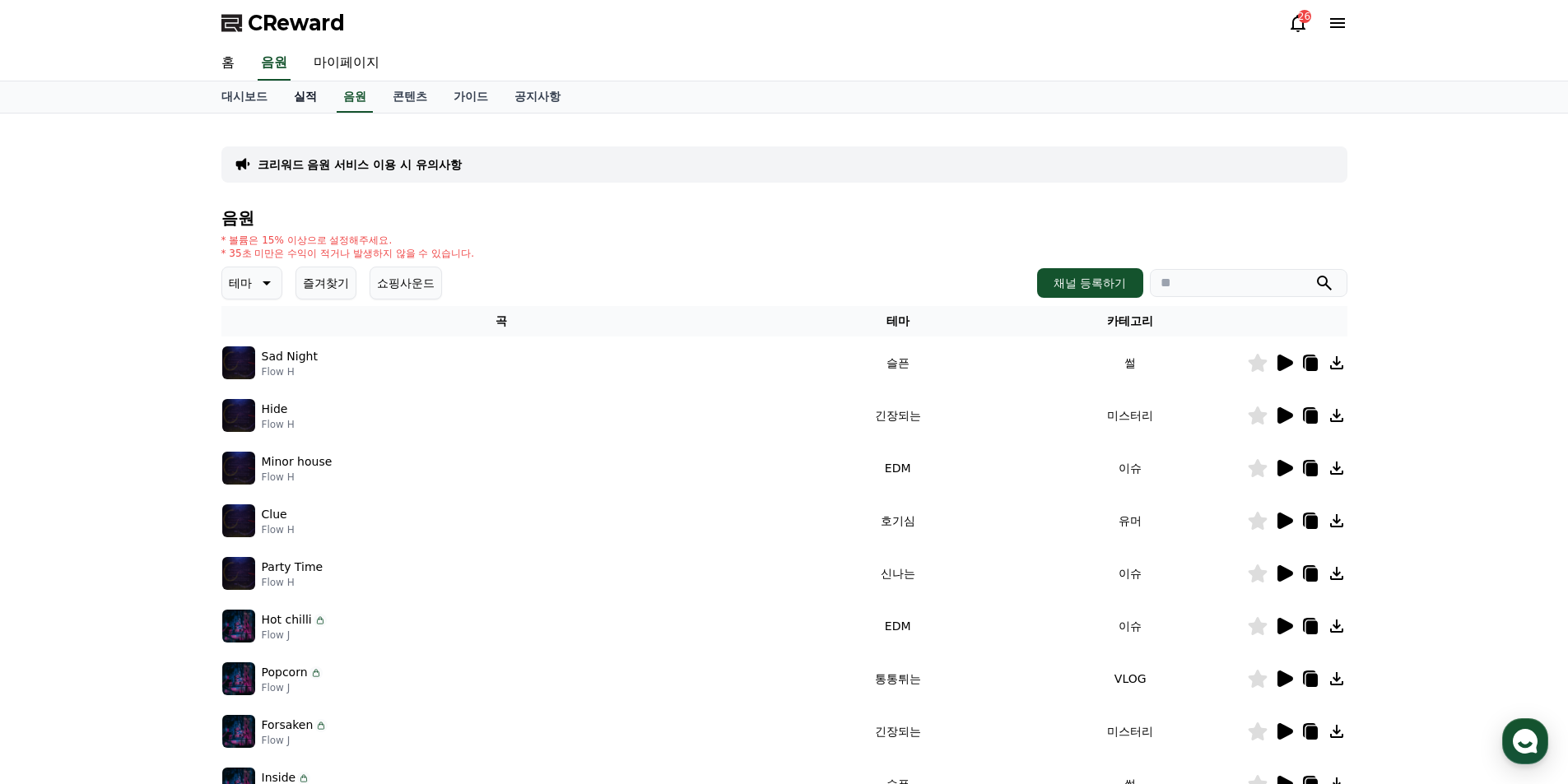
click at [290, 104] on link "실적" at bounding box center [305, 97] width 49 height 31
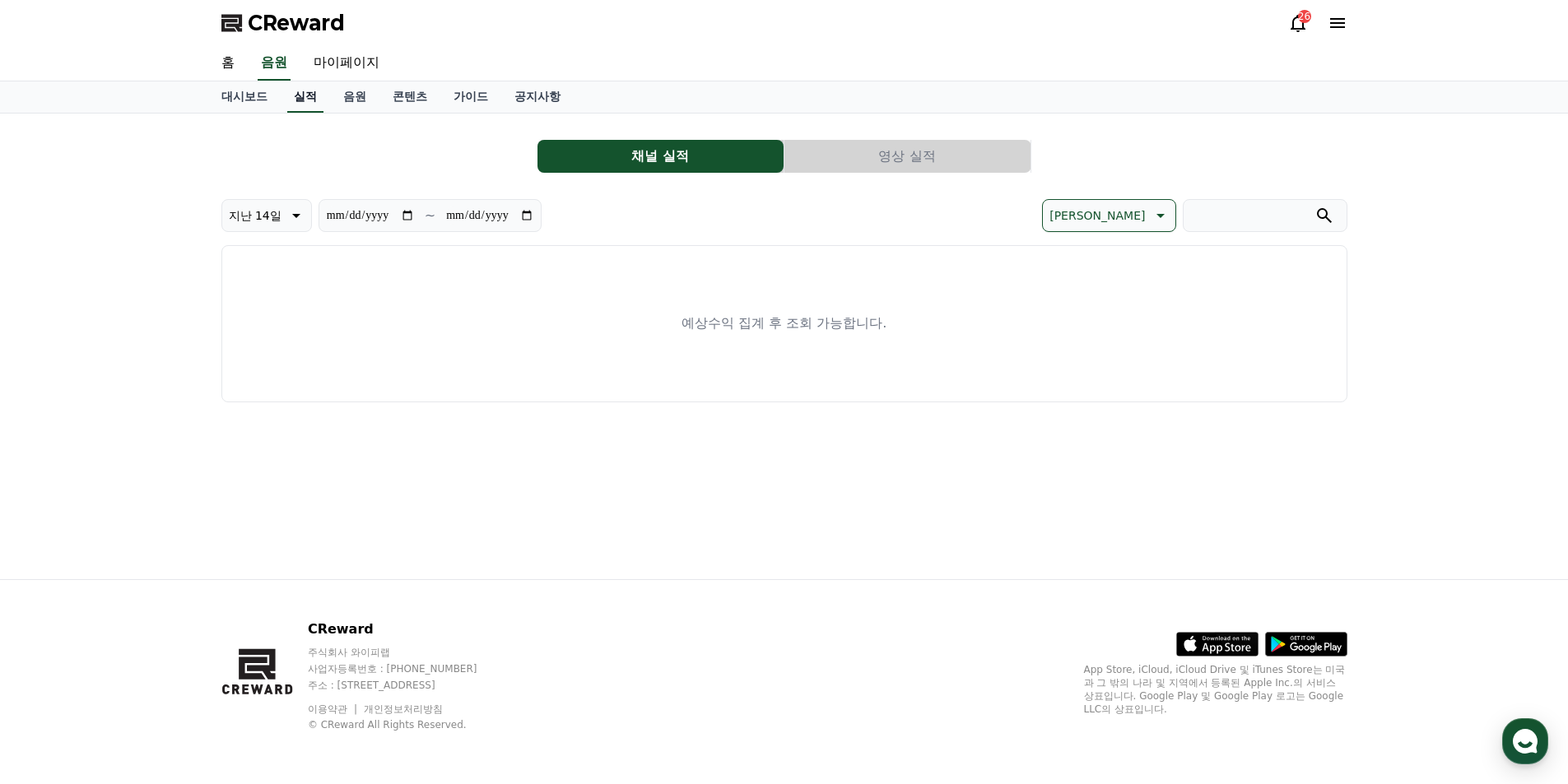
click at [311, 97] on link "실적" at bounding box center [305, 97] width 36 height 31
click at [243, 98] on link "대시보드" at bounding box center [245, 97] width 73 height 31
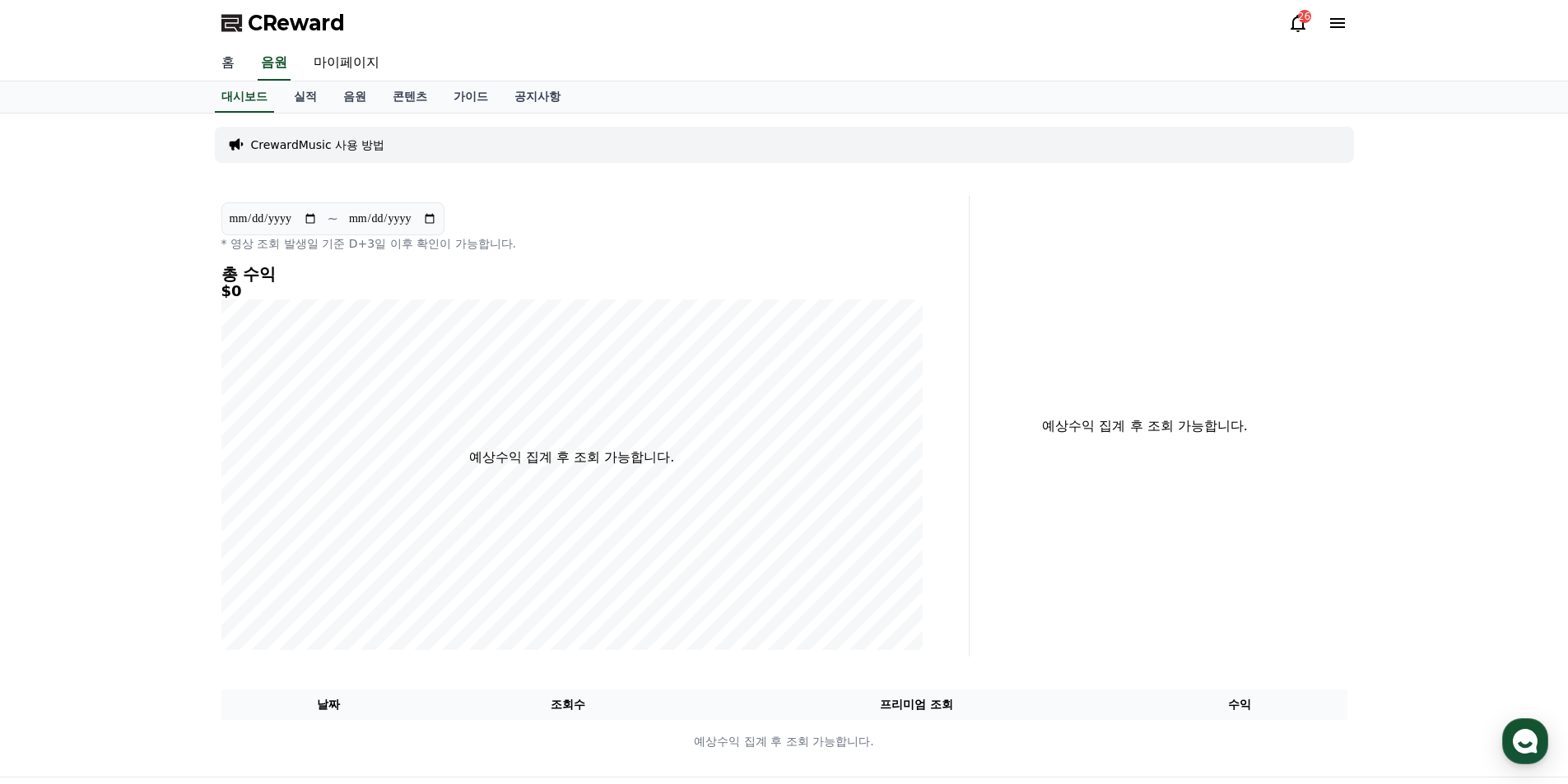
click at [227, 68] on link "홈" at bounding box center [228, 63] width 40 height 35
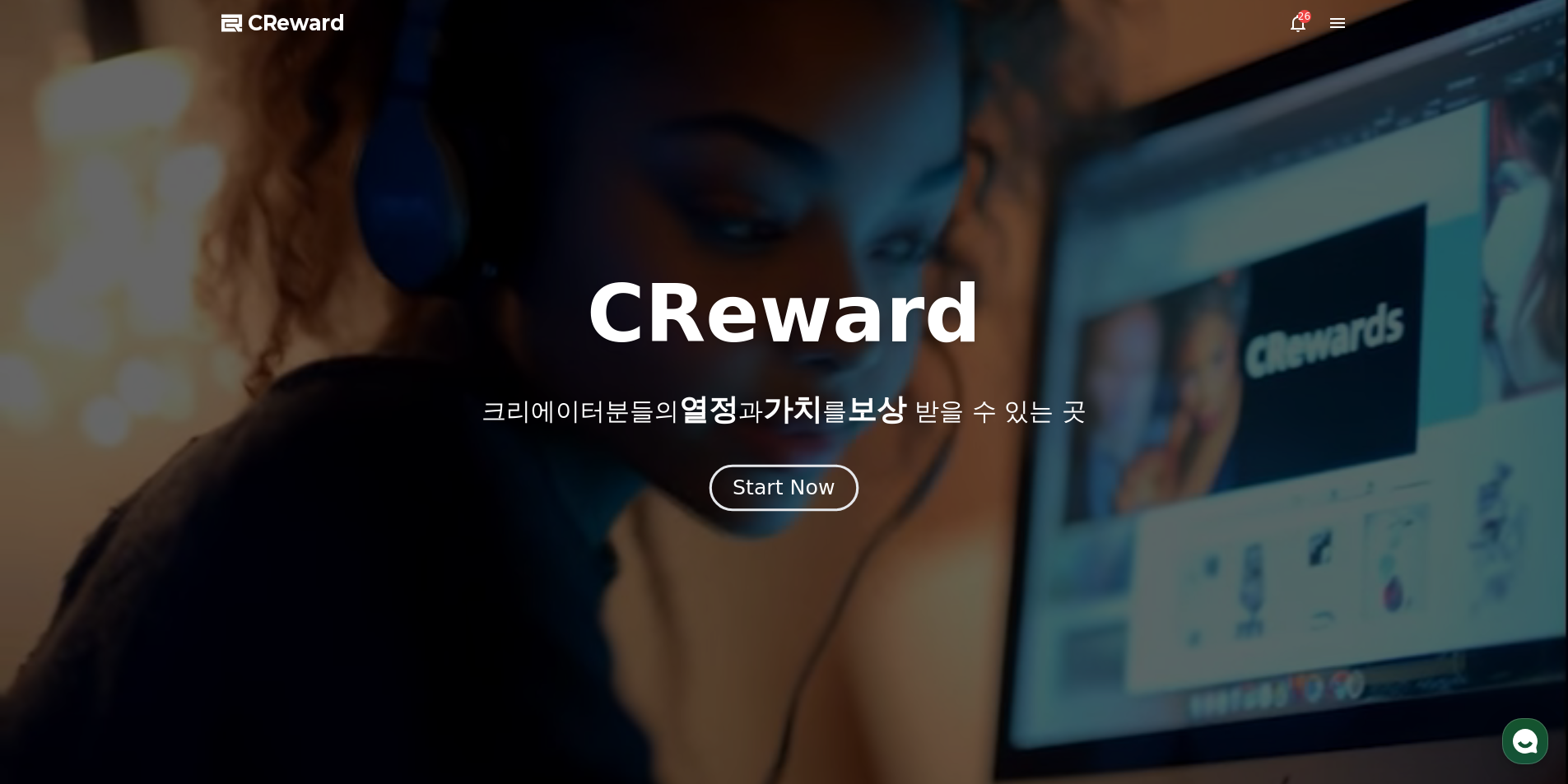
click at [791, 472] on button "Start Now" at bounding box center [784, 487] width 149 height 47
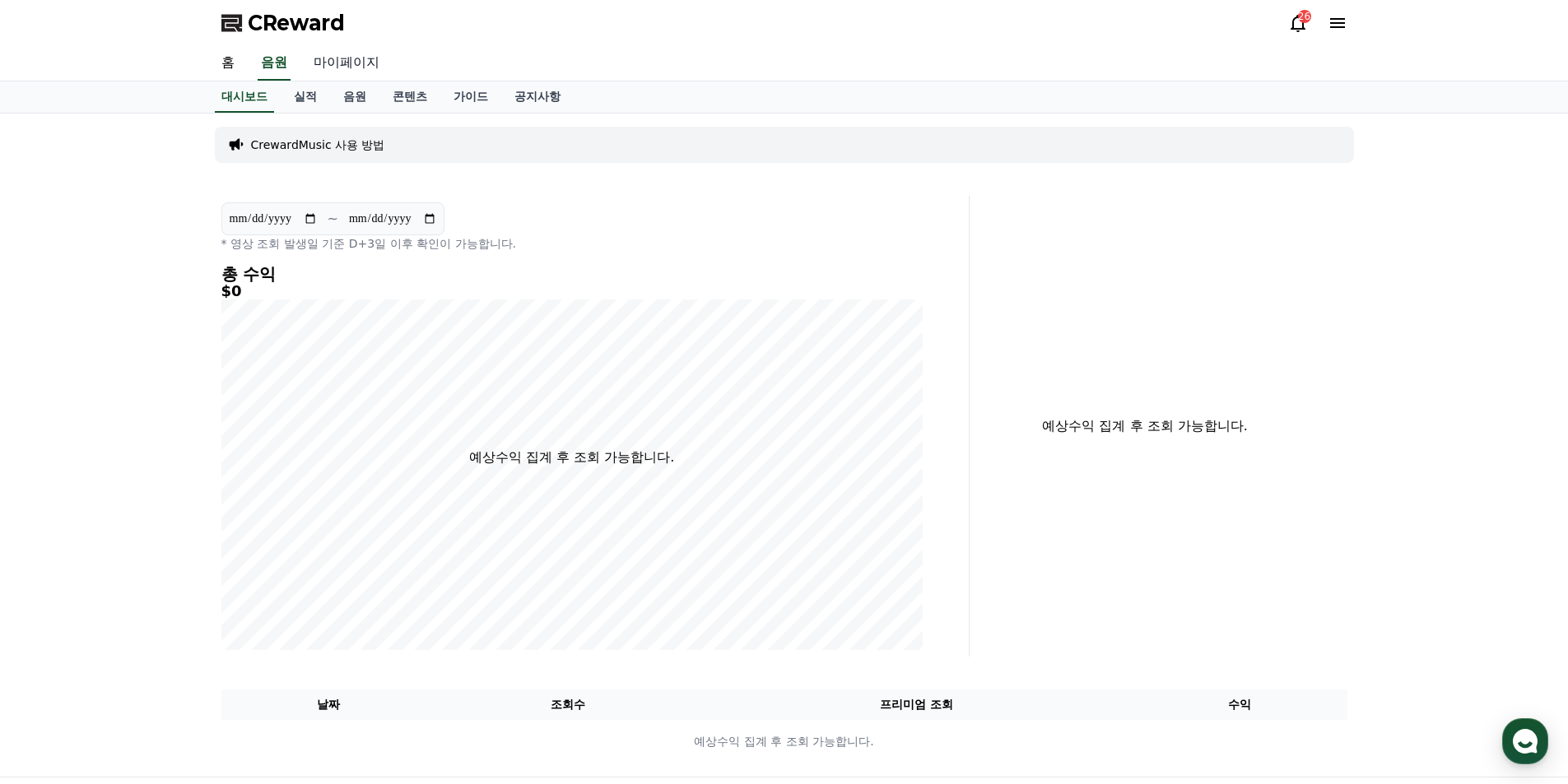
click at [310, 66] on link "마이페이지" at bounding box center [346, 63] width 92 height 35
select select "**********"
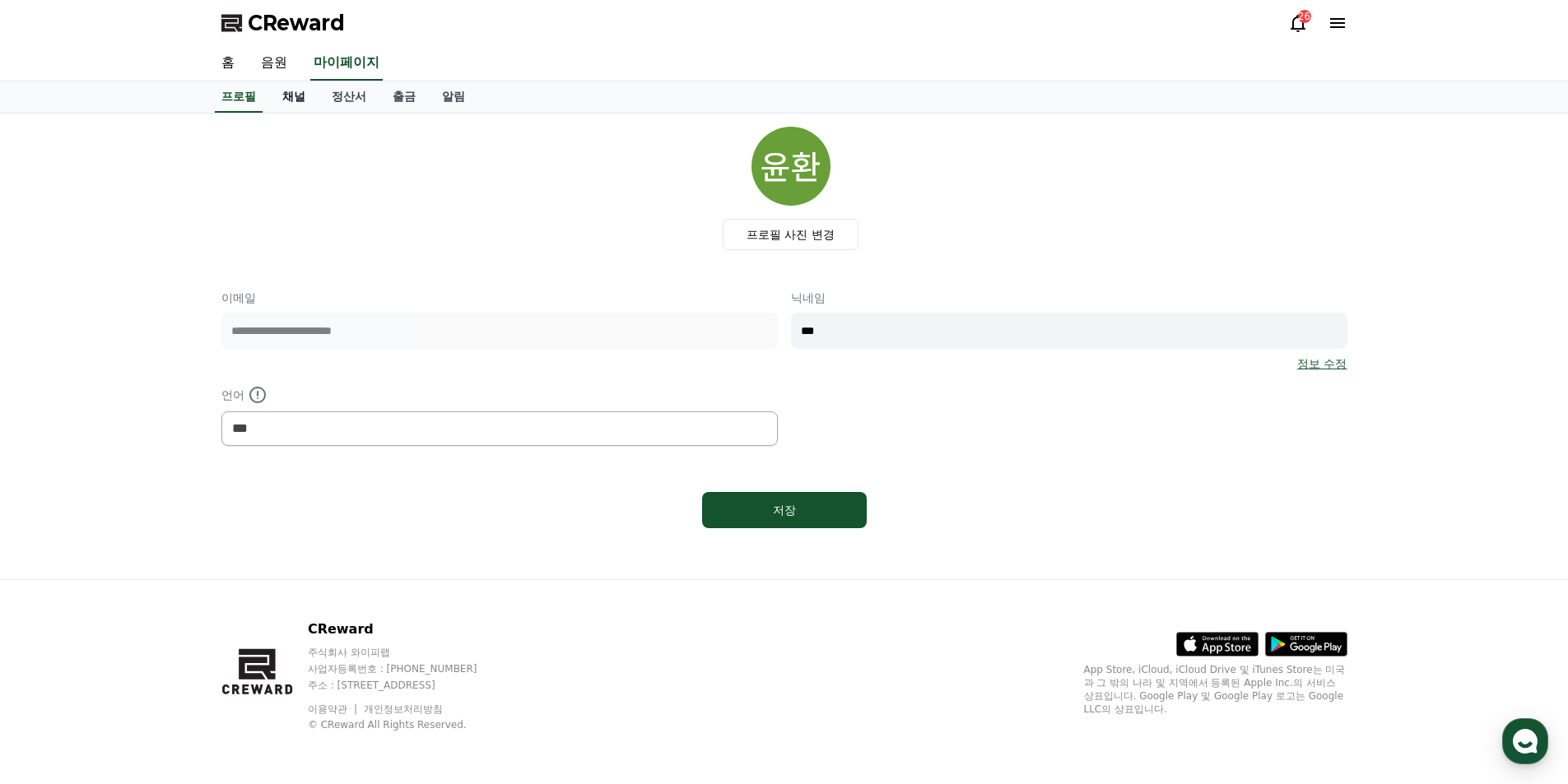
click at [282, 110] on link "채널" at bounding box center [293, 97] width 49 height 31
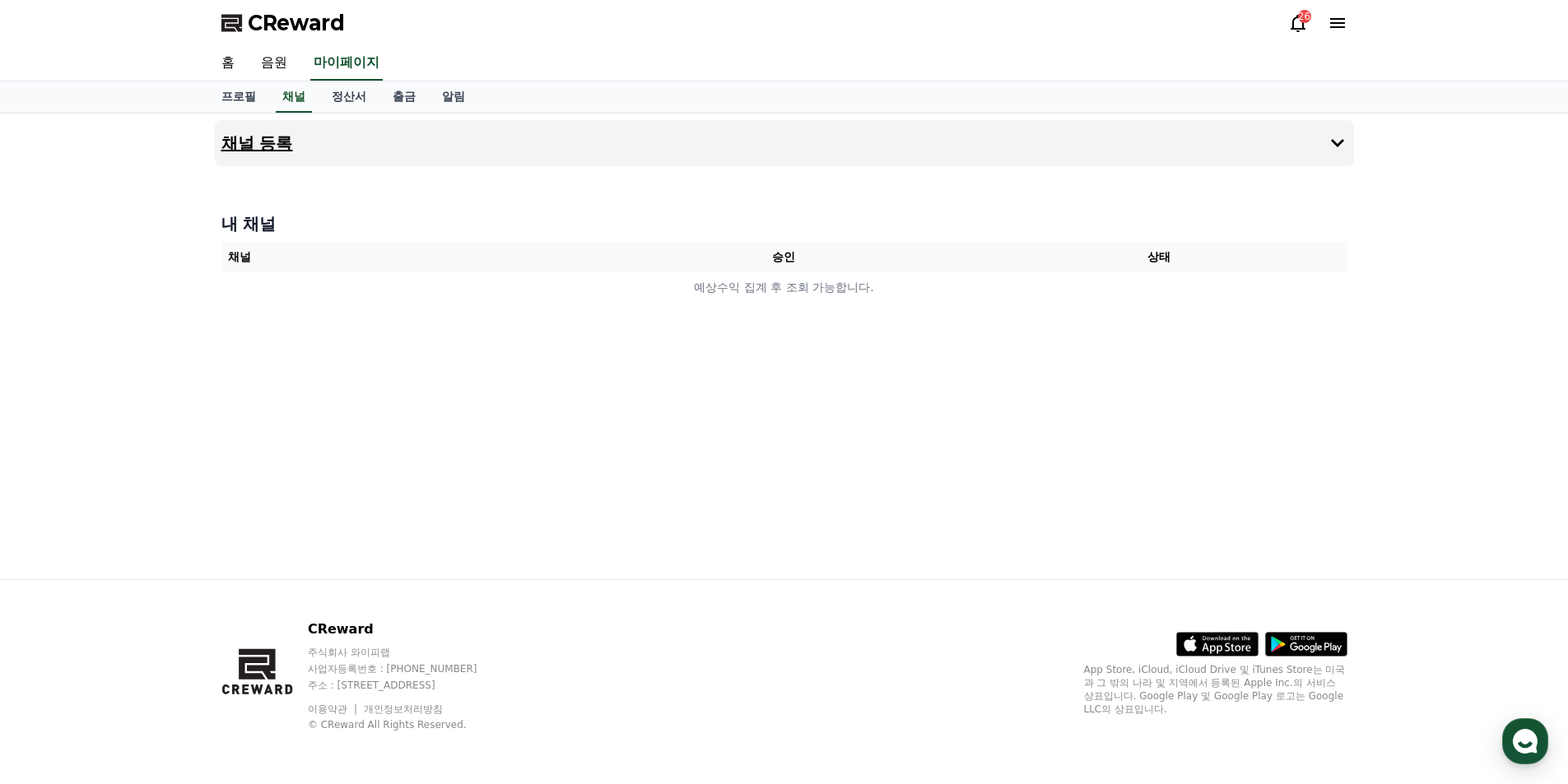
click at [266, 137] on h4 "채널 등록" at bounding box center [257, 143] width 72 height 18
